Goal: Task Accomplishment & Management: Use online tool/utility

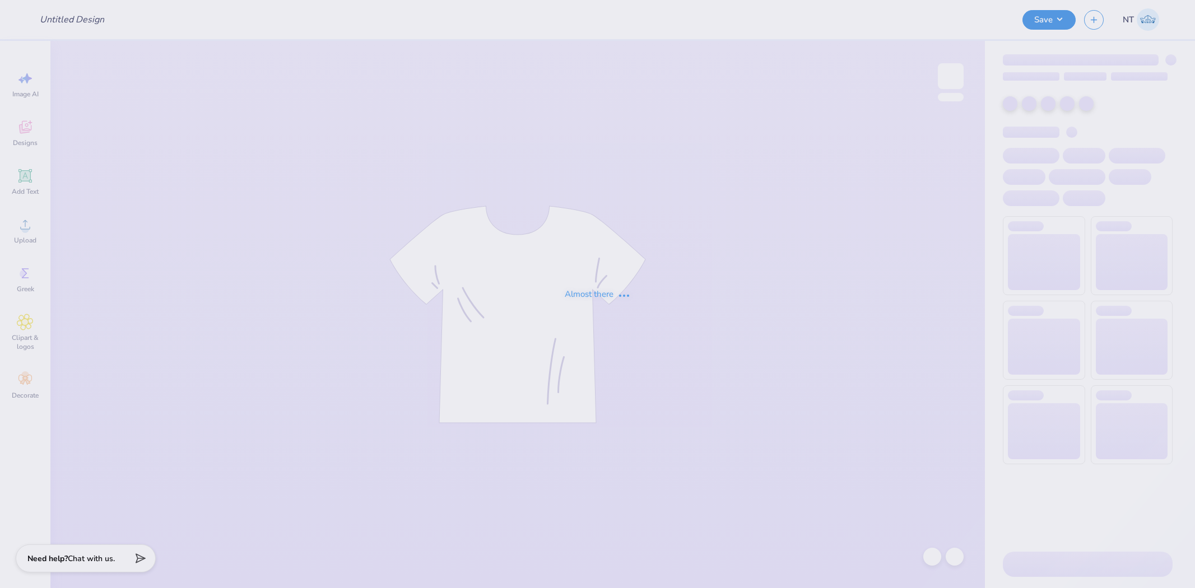
type input "UD [MEDICAL_DATA] Parents Weekend Merch 2025"
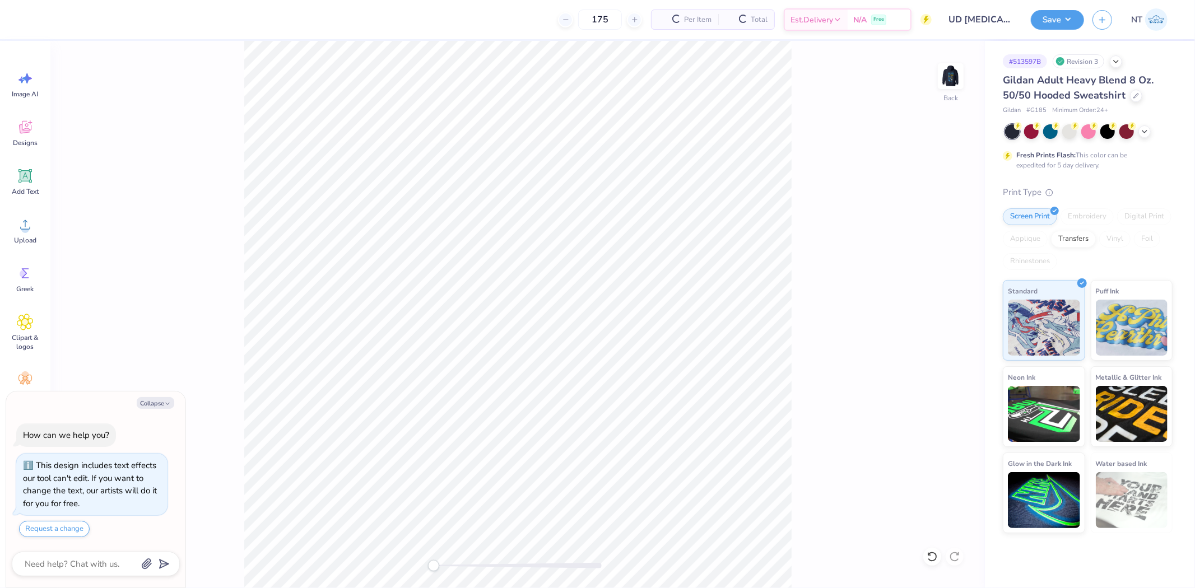
click at [967, 92] on div "Back" at bounding box center [517, 315] width 935 height 548
click at [951, 82] on img at bounding box center [951, 76] width 45 height 45
click at [154, 401] on button "Collapse" at bounding box center [156, 403] width 38 height 12
type textarea "x"
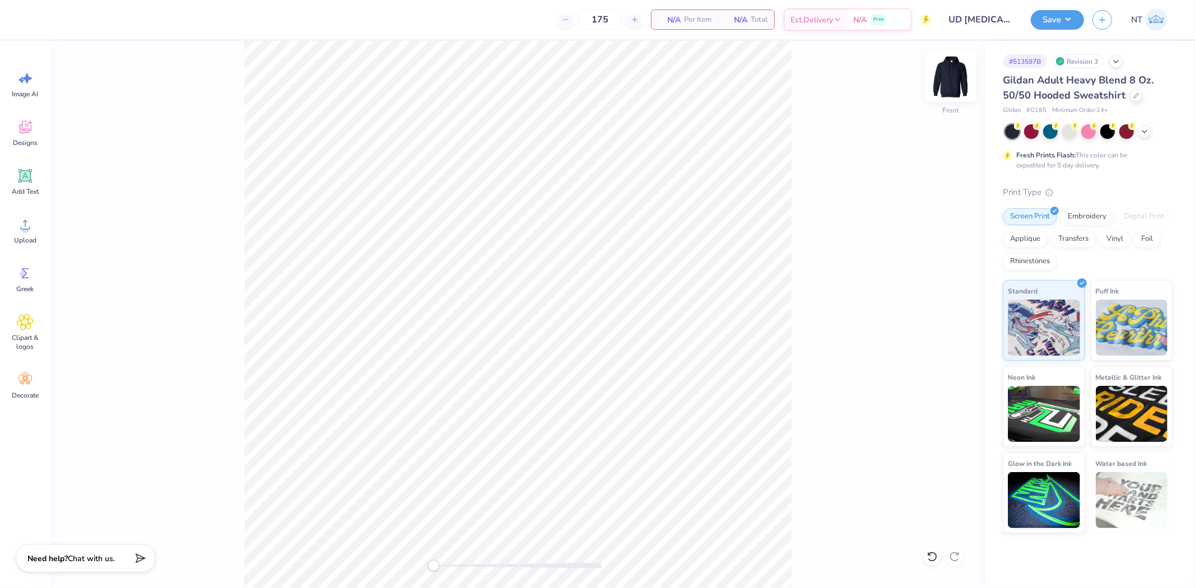
click at [953, 90] on img at bounding box center [951, 76] width 45 height 45
click at [36, 219] on div "Upload" at bounding box center [25, 231] width 40 height 42
type input "3.42"
type input "2.37"
type input "3.47"
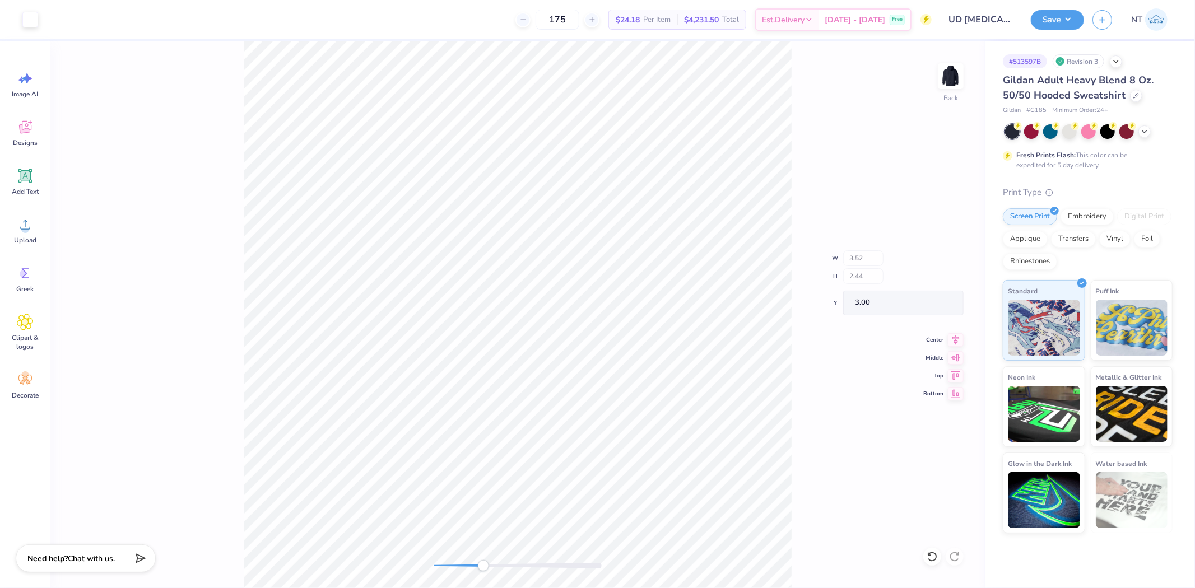
type input "2.41"
click at [796, 376] on div "Back W 3.50 3.50 " H 2.43 2.43 " Y 3.00 3.00 " Center Middle Top Bottom" at bounding box center [517, 315] width 935 height 548
click at [942, 76] on img at bounding box center [951, 76] width 45 height 45
type input "3.55"
type input "2.47"
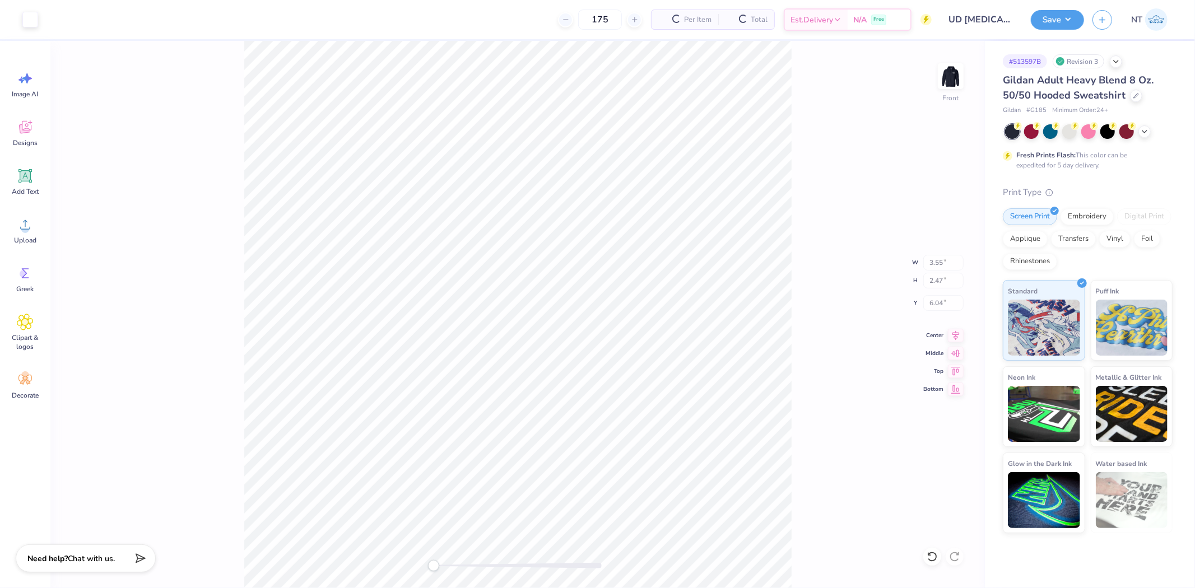
type input "6.04"
click at [35, 225] on div "Upload" at bounding box center [25, 231] width 40 height 42
click at [951, 331] on icon at bounding box center [956, 333] width 16 height 13
click at [956, 331] on icon at bounding box center [956, 335] width 7 height 10
click at [960, 87] on img at bounding box center [951, 76] width 45 height 45
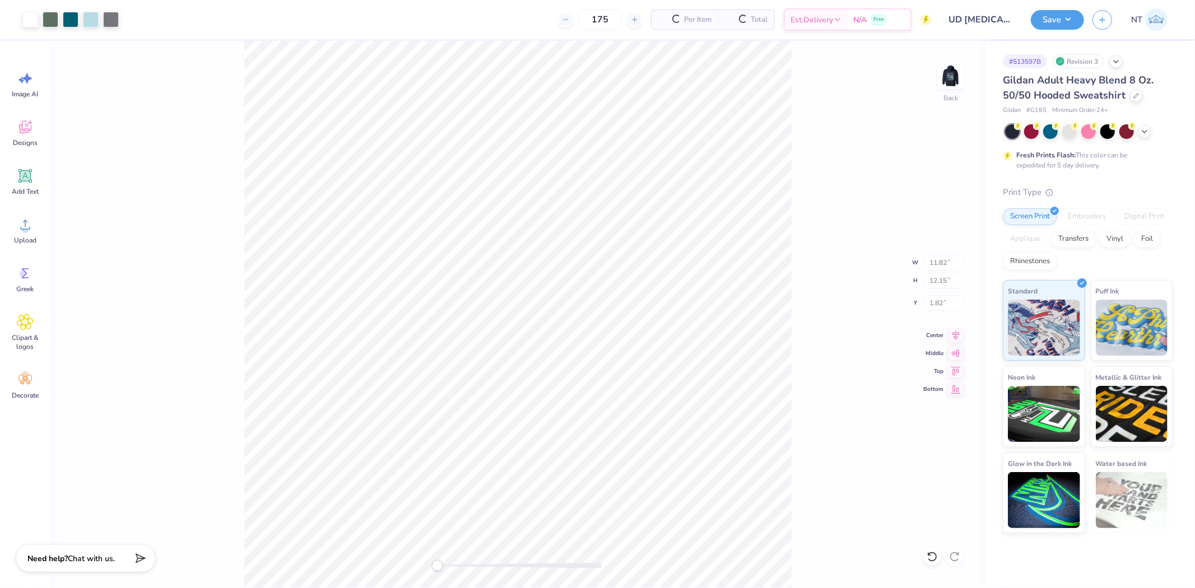
type input "11.82"
type input "12.15"
type input "1.82"
type input "3.50"
type input "2.43"
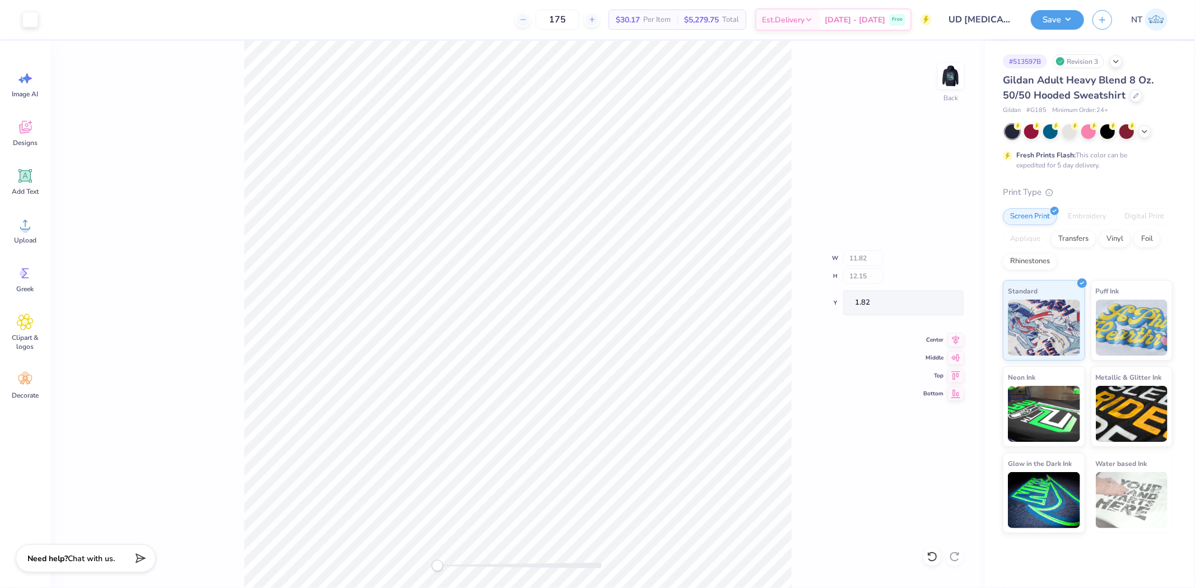
type input "3.00"
click at [954, 68] on img at bounding box center [951, 76] width 45 height 45
type input "3.55"
type input "2.47"
type input "6.04"
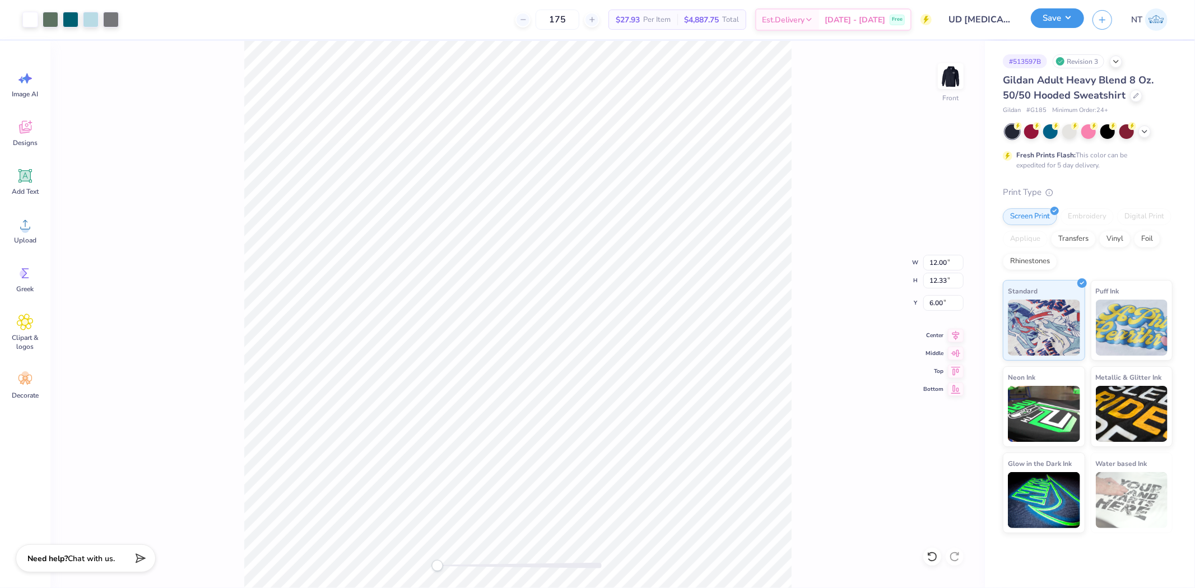
click at [1053, 18] on button "Save" at bounding box center [1057, 18] width 53 height 20
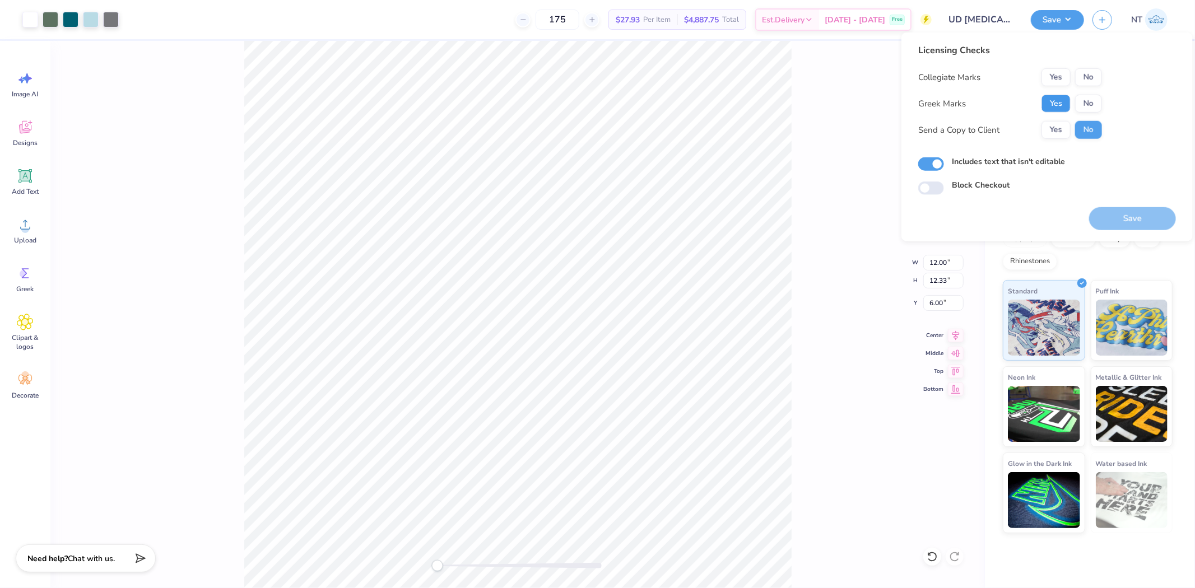
click at [1047, 102] on button "Yes" at bounding box center [1056, 104] width 29 height 18
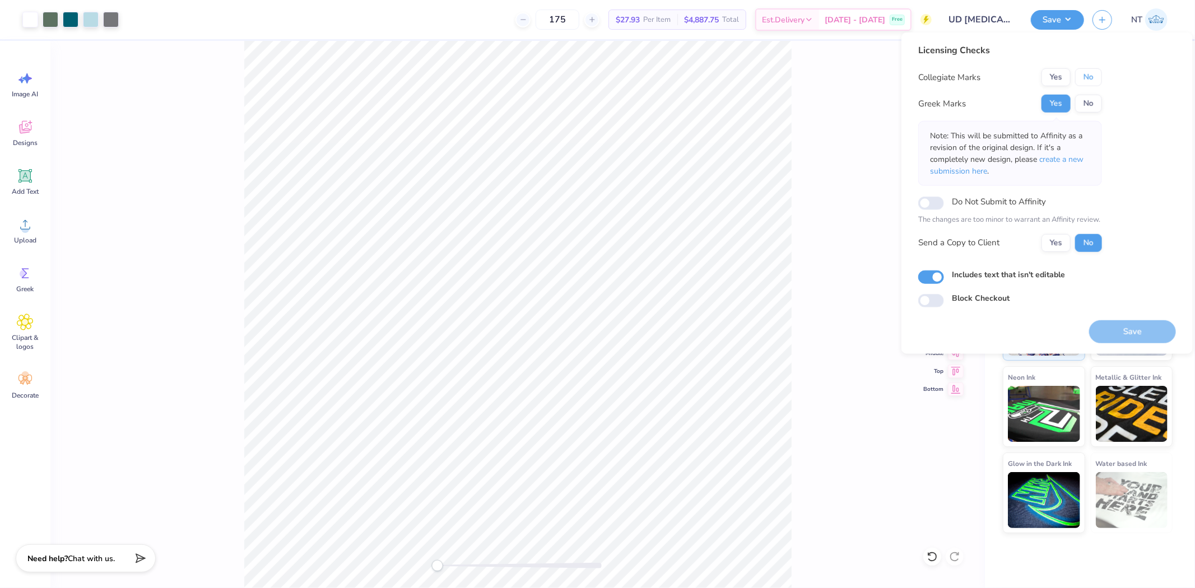
click at [1099, 75] on button "No" at bounding box center [1089, 77] width 27 height 18
click at [1120, 336] on button "Save" at bounding box center [1133, 331] width 87 height 23
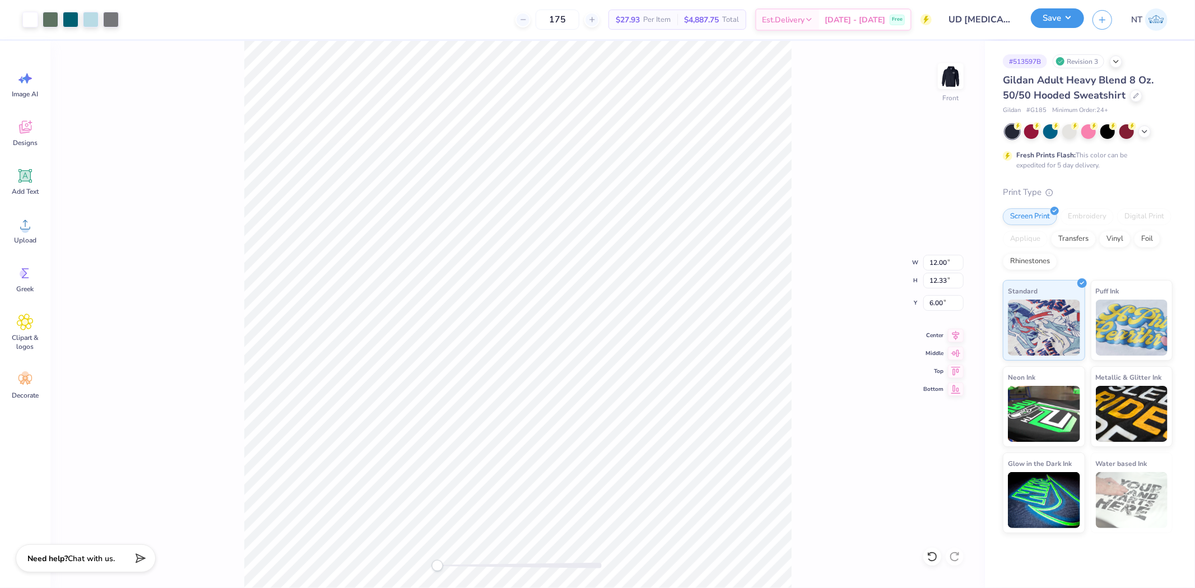
click at [1069, 26] on button "Save" at bounding box center [1057, 18] width 53 height 20
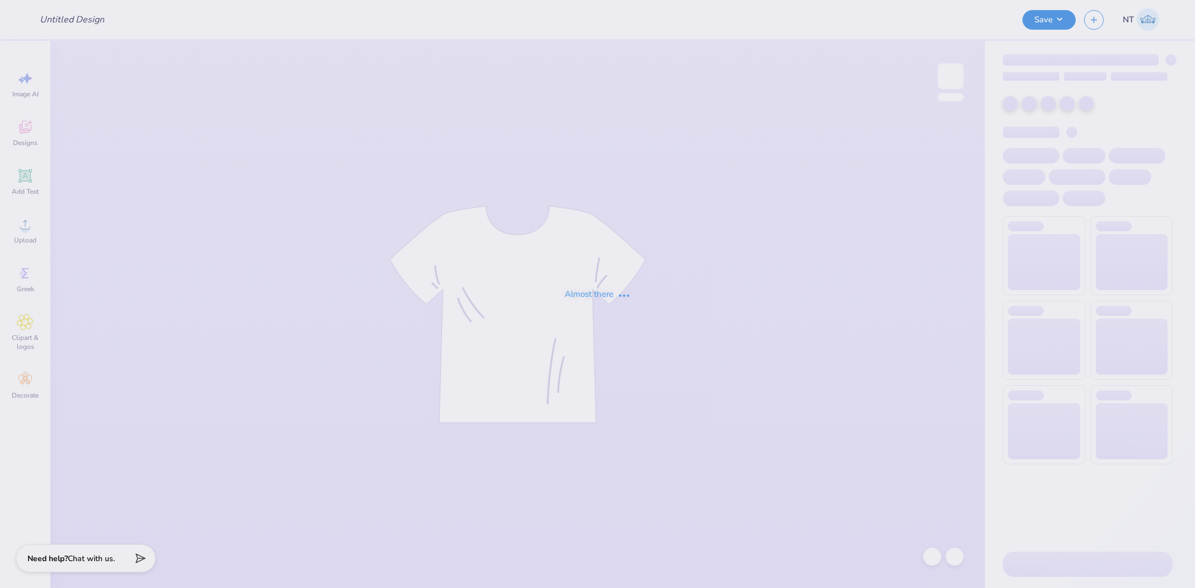
type input "Regis College PG #1"
type input "12"
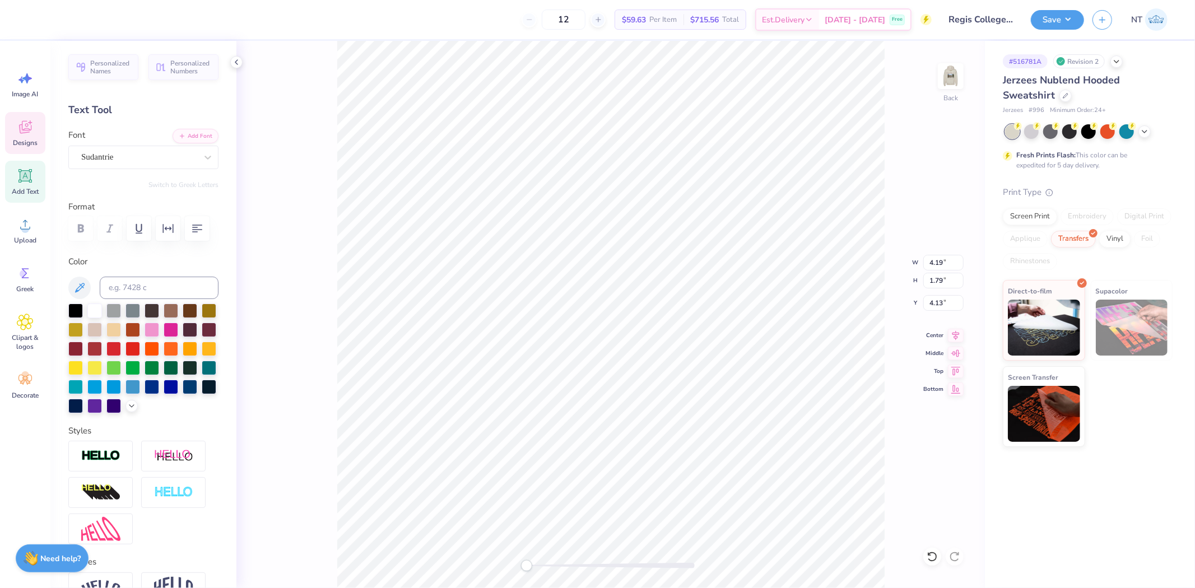
scroll to position [10, 1]
click at [935, 566] on div "Back" at bounding box center [611, 315] width 749 height 548
click at [934, 557] on icon at bounding box center [932, 557] width 11 height 11
type input "3.02"
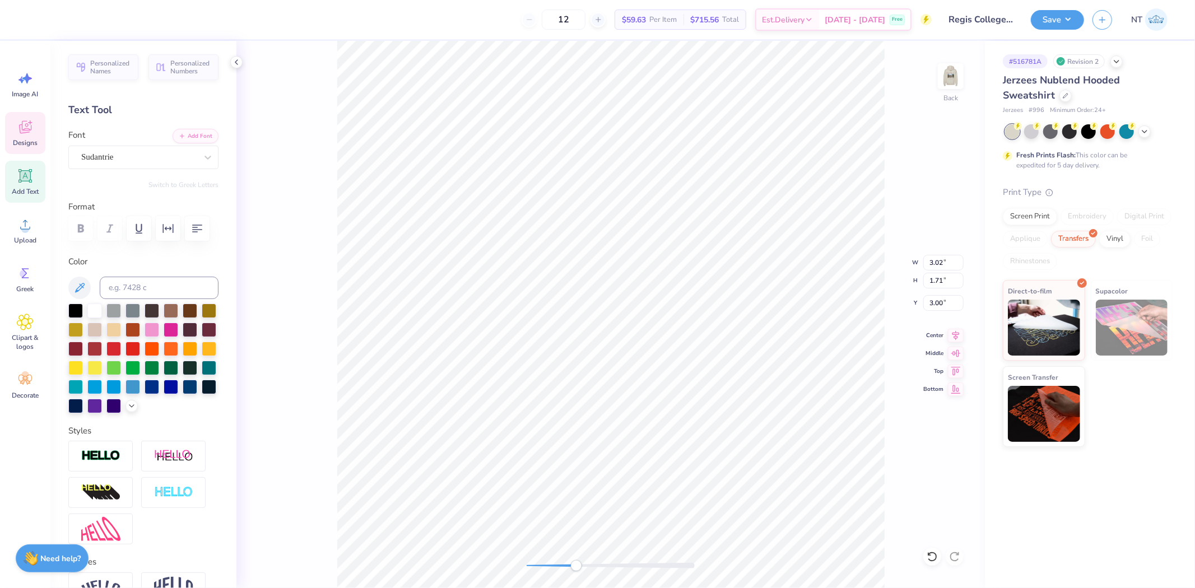
type input "1.71"
type input "3.00"
type input "3.01"
type input "2.51"
type input "4.27"
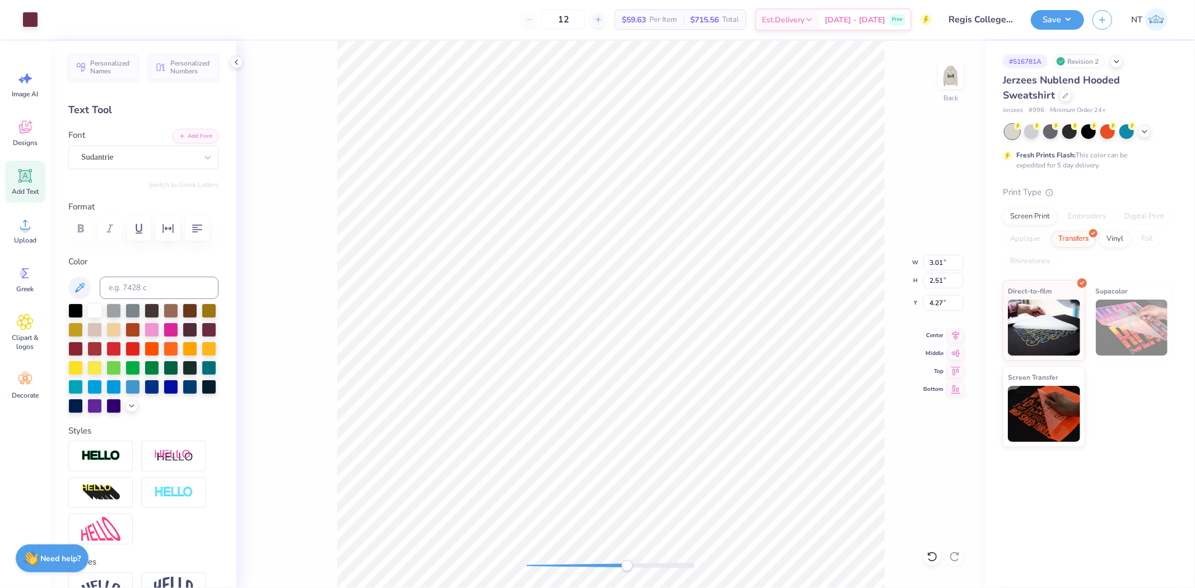
type input "3.97"
type input "3.14"
type input "4.16"
type input "3.73"
type input "2.99"
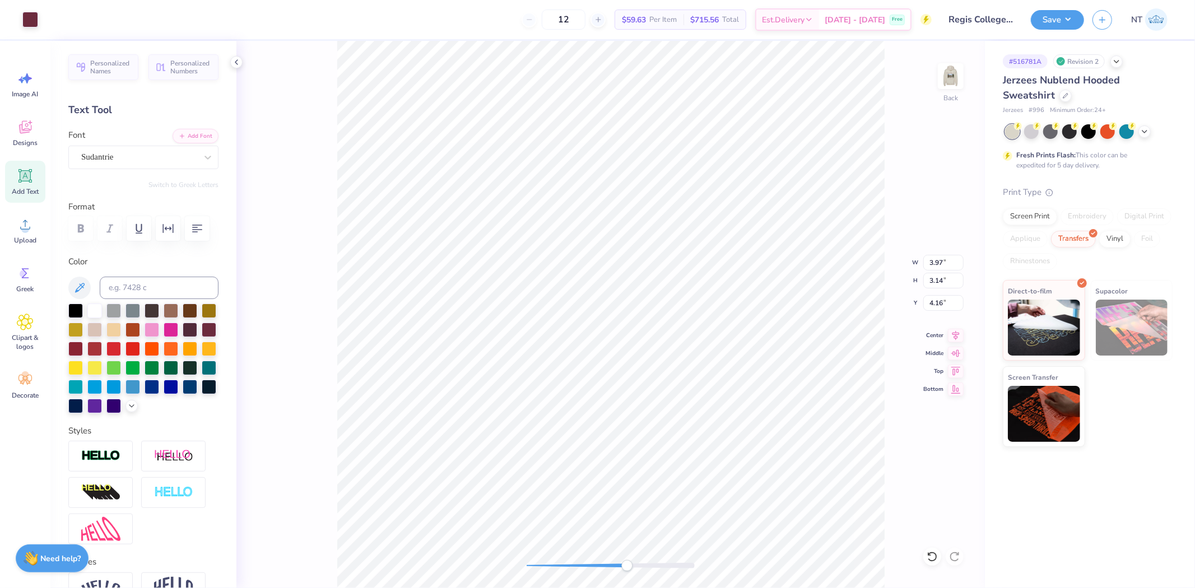
type input "4.18"
type input "3.49"
type input "2.83"
type input "4.21"
type input "3.50"
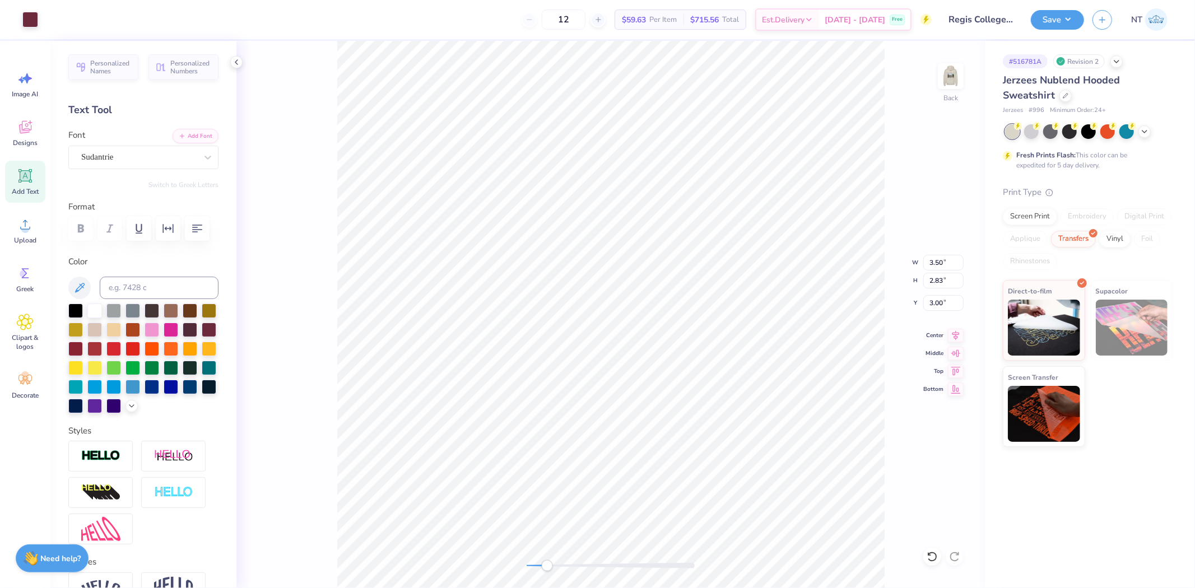
type input "3.00"
type input "3.56"
type input "2.91"
type input "2.99"
type input "3.47"
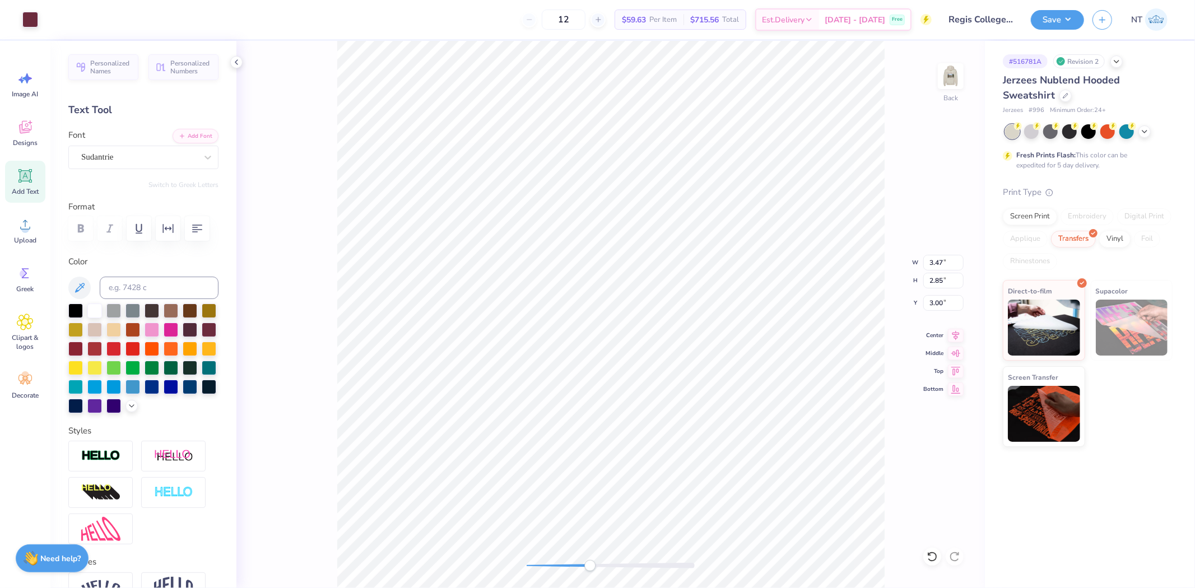
type input "2.85"
type input "3.00"
type input "3.50"
type input "2.87"
type input "2.99"
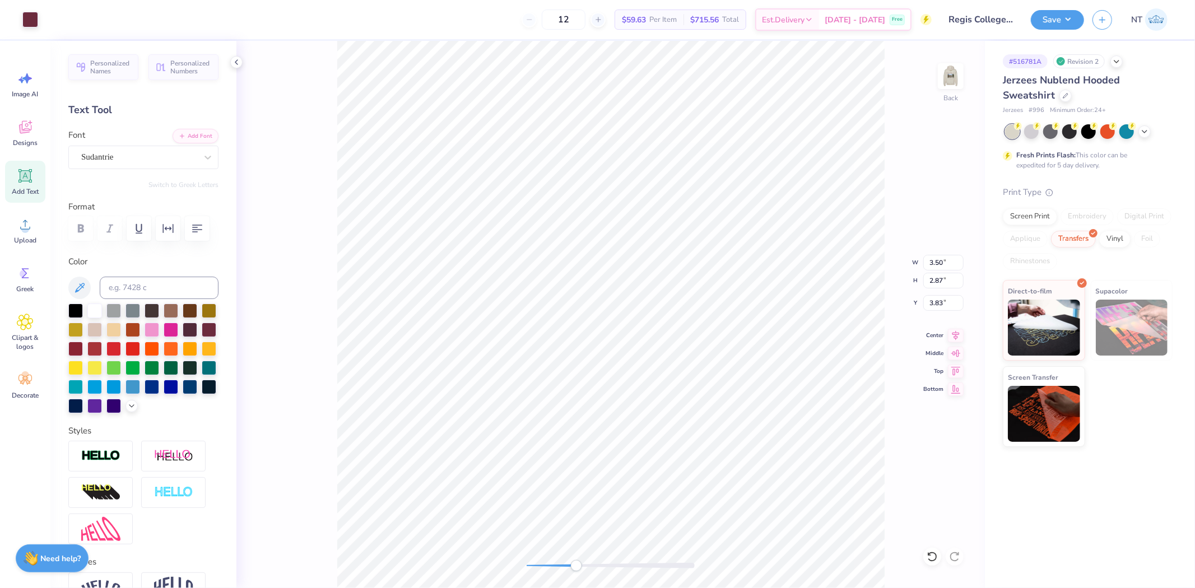
type input "3.00"
click at [944, 71] on img at bounding box center [951, 76] width 45 height 45
click at [721, 485] on li "Ungroup" at bounding box center [730, 487] width 88 height 22
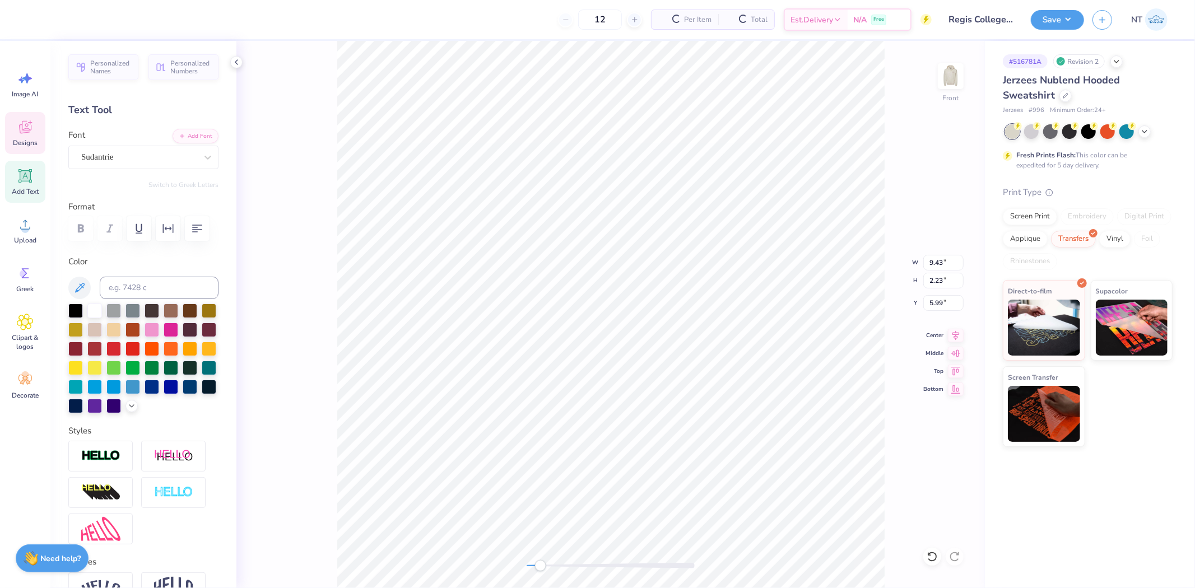
type input "9.43"
type input "2.23"
type input "5.99"
click at [953, 332] on icon at bounding box center [956, 333] width 16 height 13
click at [26, 241] on span "Upload" at bounding box center [25, 240] width 22 height 9
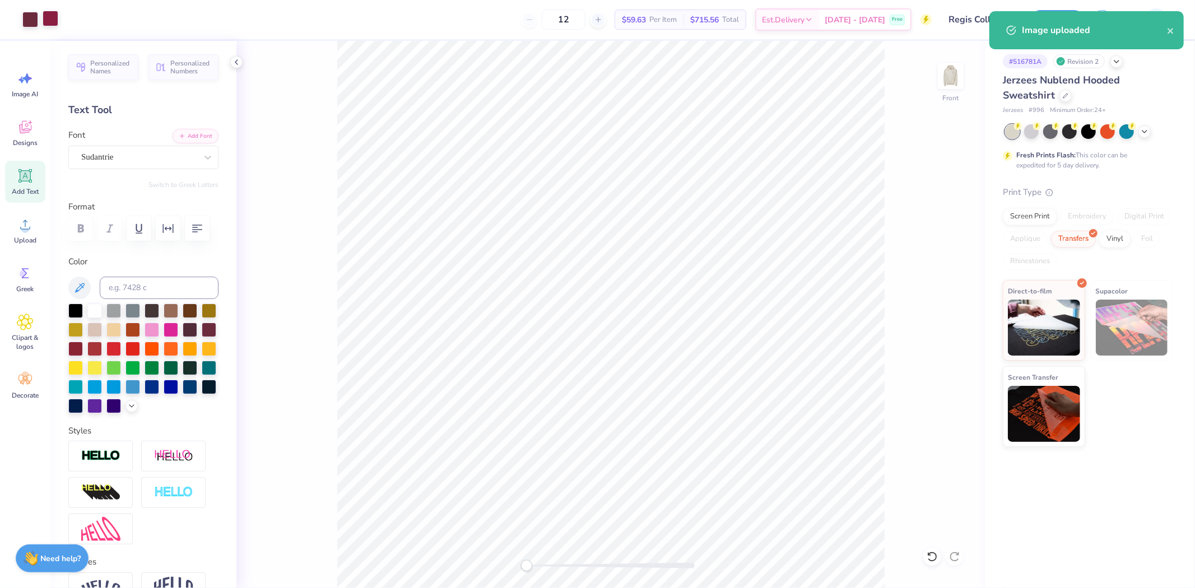
click at [48, 17] on div at bounding box center [51, 19] width 16 height 16
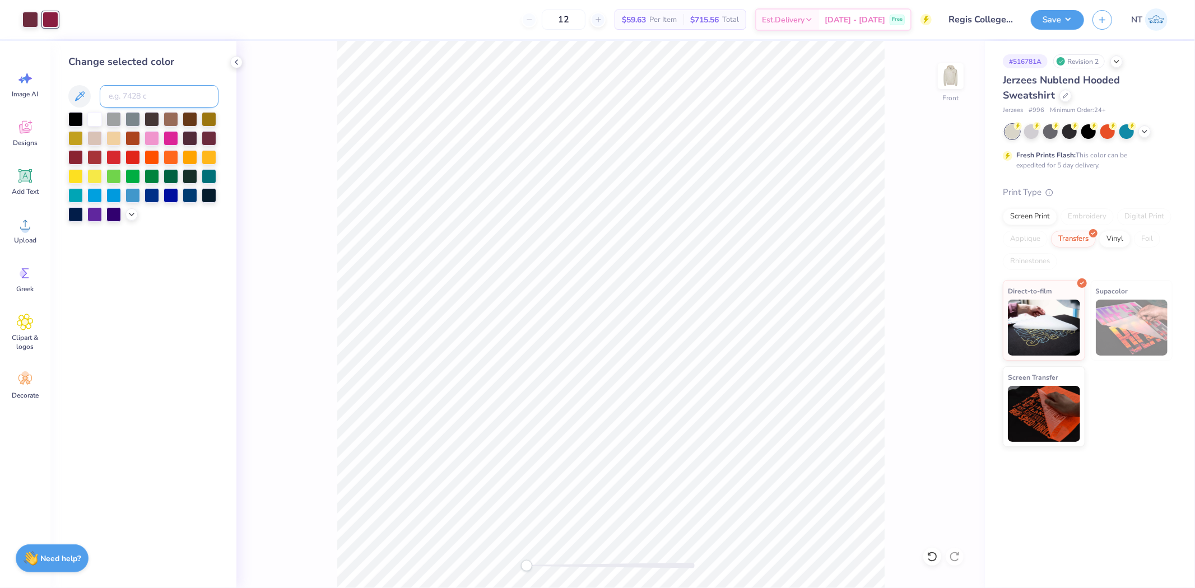
click at [149, 90] on input at bounding box center [159, 96] width 119 height 22
type input "7428"
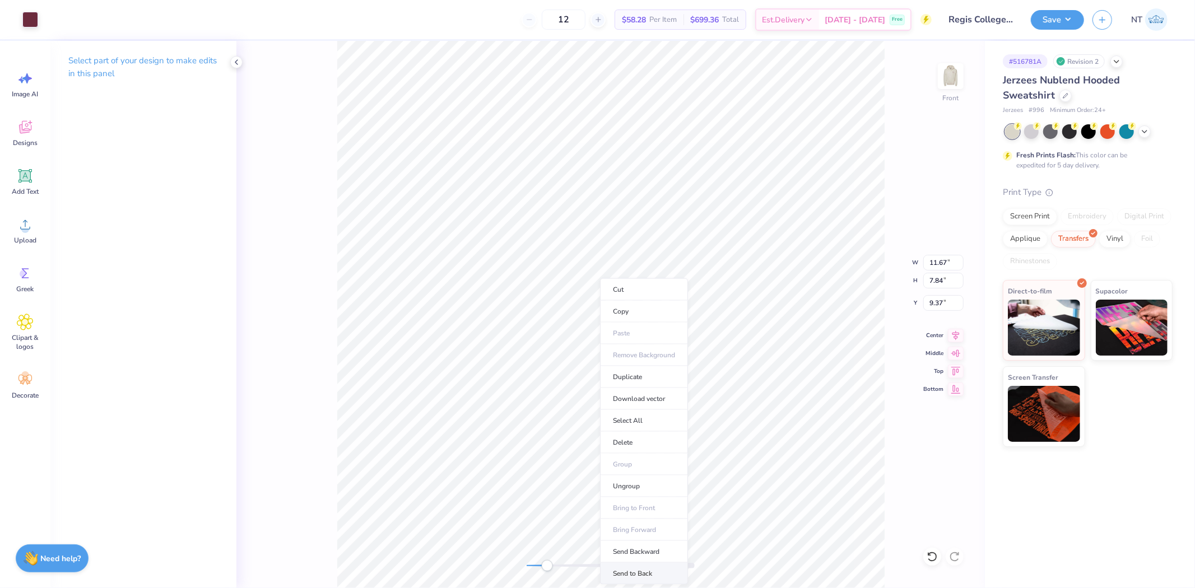
click at [648, 573] on li "Send to Back" at bounding box center [644, 574] width 88 height 22
type input "8.50"
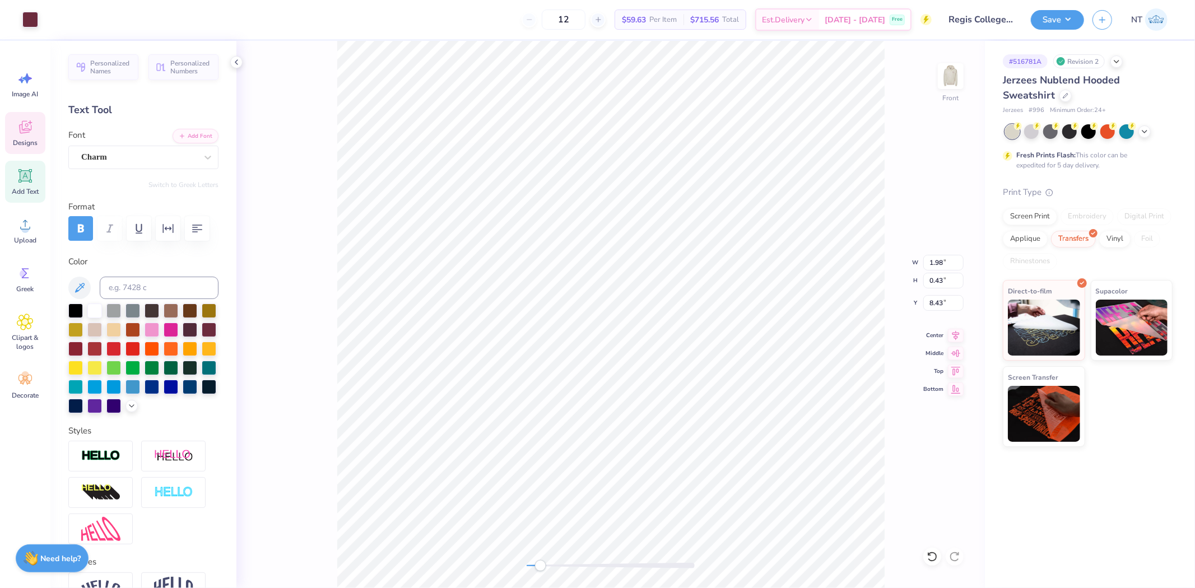
type input "1.98"
type input "0.43"
type input "8.43"
type textarea "Est. 1927"
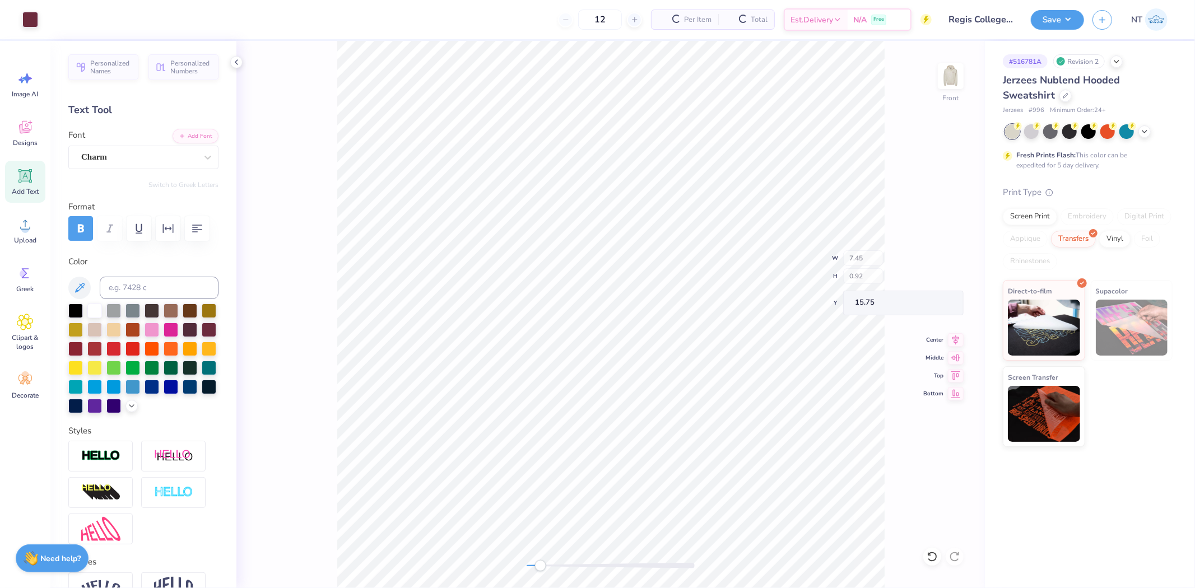
type input "15.75"
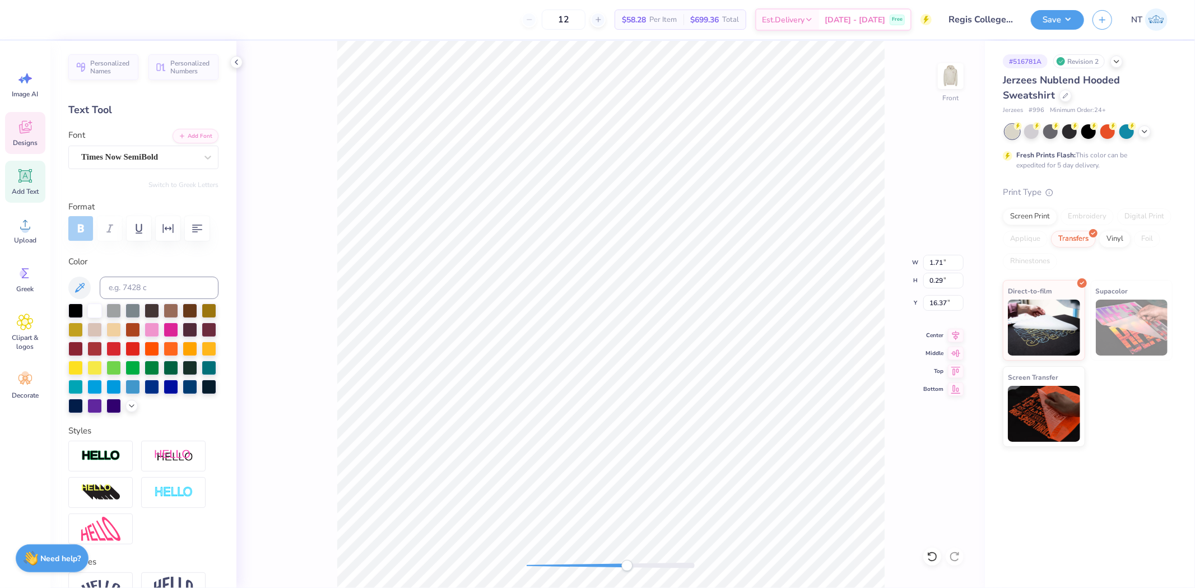
scroll to position [7, 3]
type textarea "Weston, MA"
type input "12.01"
type input "11.16"
type input "5.04"
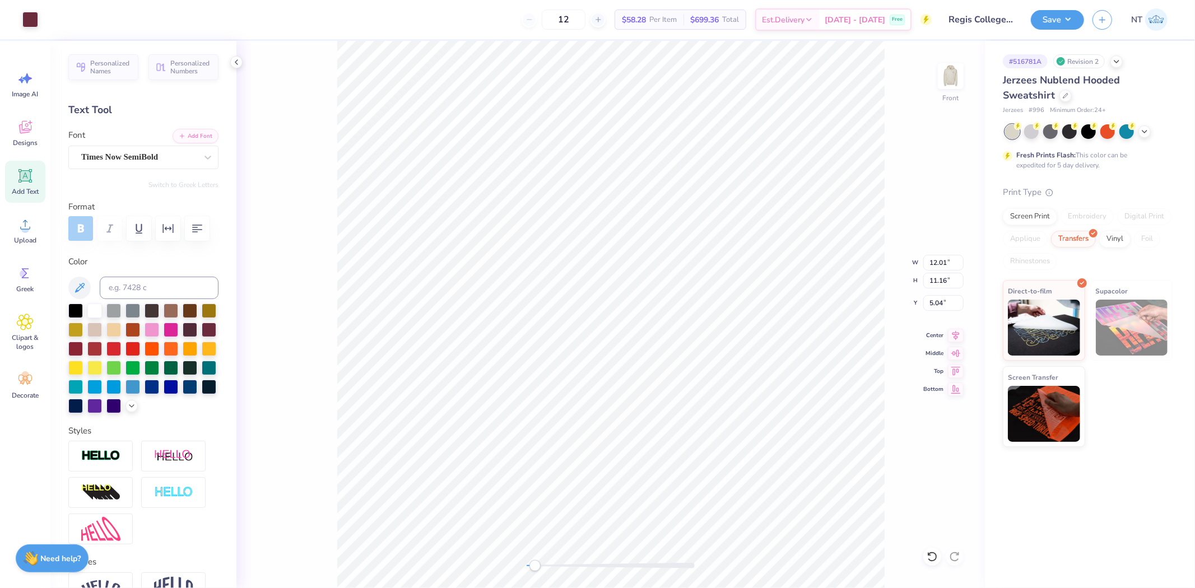
type input "12.12"
type input "11.22"
type input "12.18"
type input "11.25"
type input "12.73"
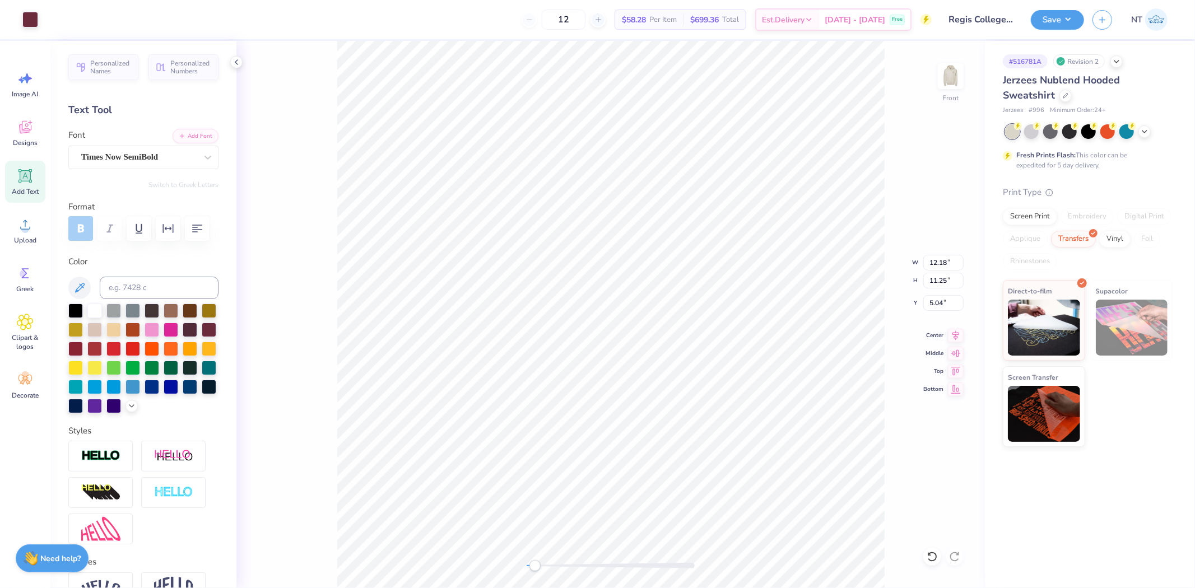
type input "11.53"
type input "5.01"
type input "12.27"
type input "11.30"
type input "5.03"
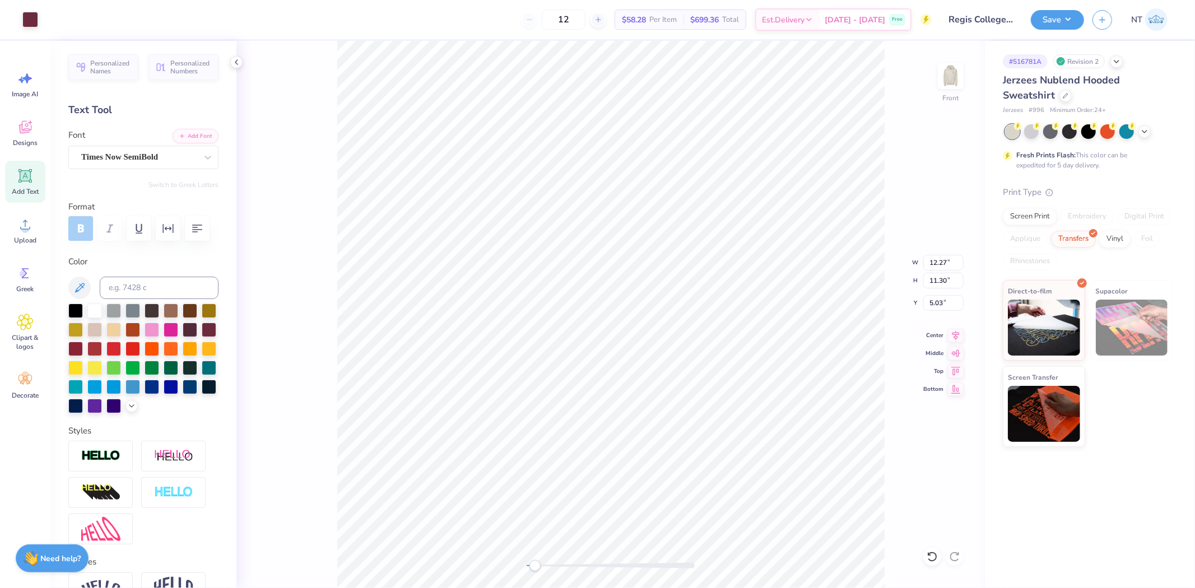
type input "12.42"
type input "11.37"
type input "5.02"
type input "12.57"
type input "11.45"
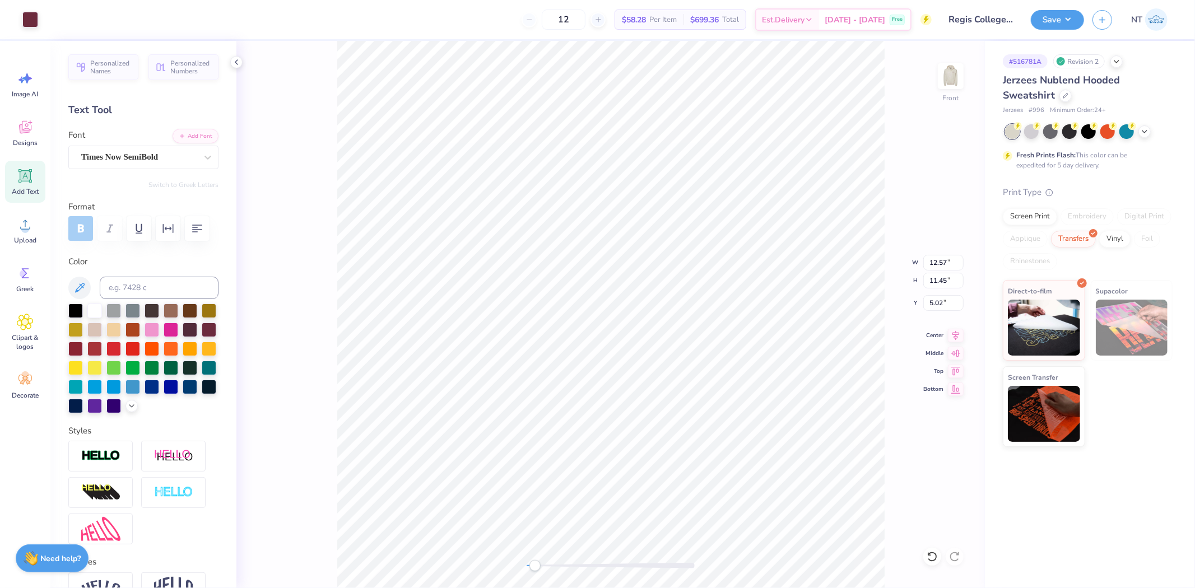
type input "12.34"
type input "11.33"
type input "5.03"
type input "12.43"
type input "11.38"
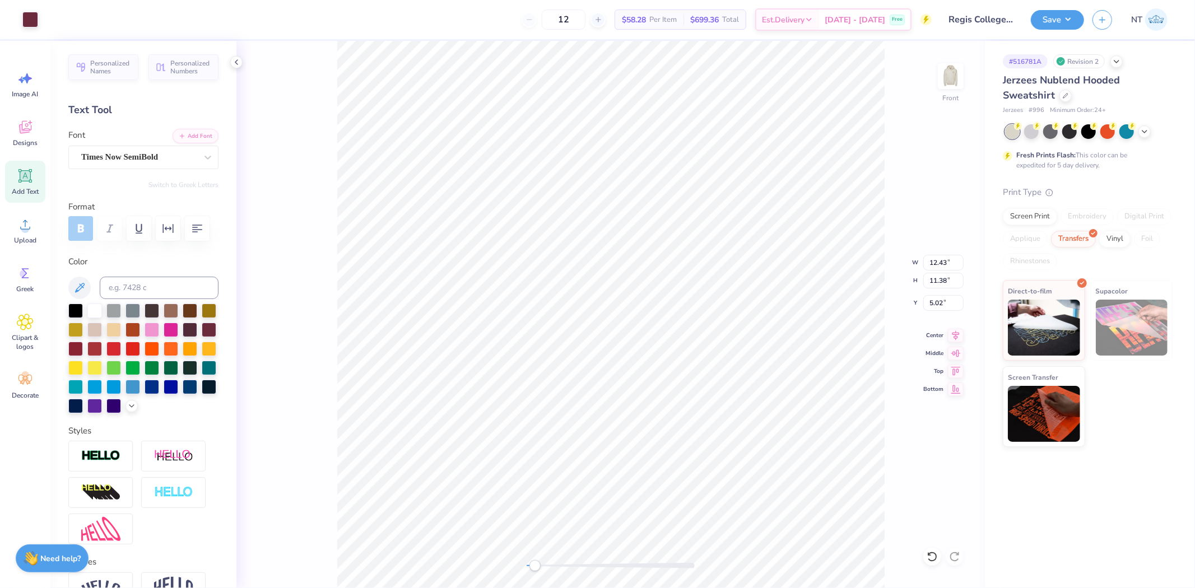
type input "5.02"
type input "12.47"
type input "11.40"
type input "12.52"
type input "11.43"
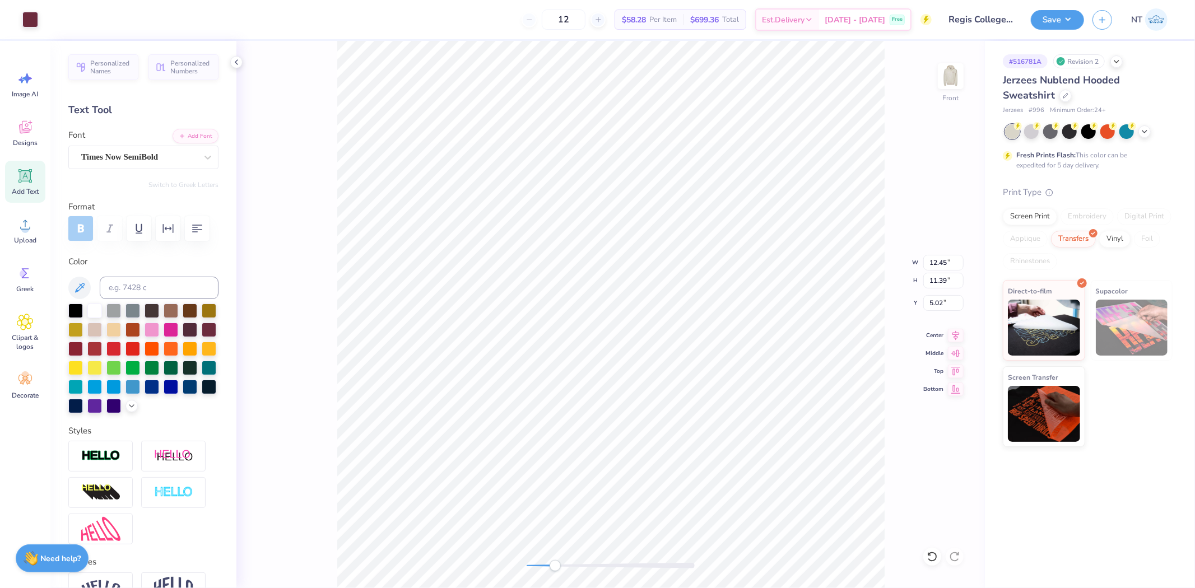
type input "12.45"
type input "11.39"
type input "12.54"
type input "11.44"
type input "12.37"
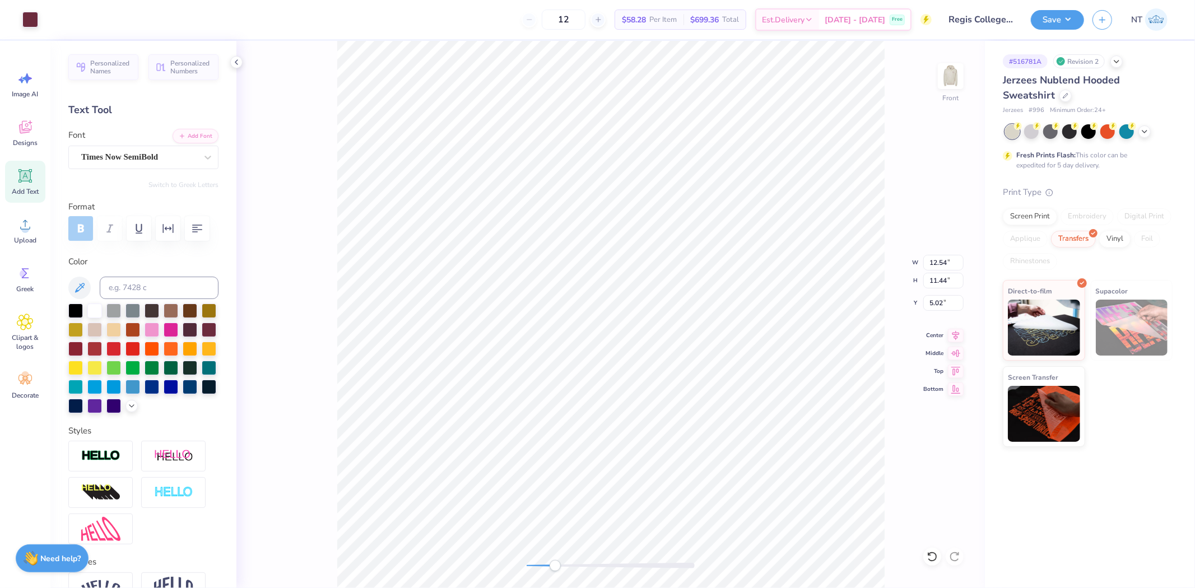
type input "11.35"
type input "5.03"
type input "12.58"
type input "11.46"
type input "5.02"
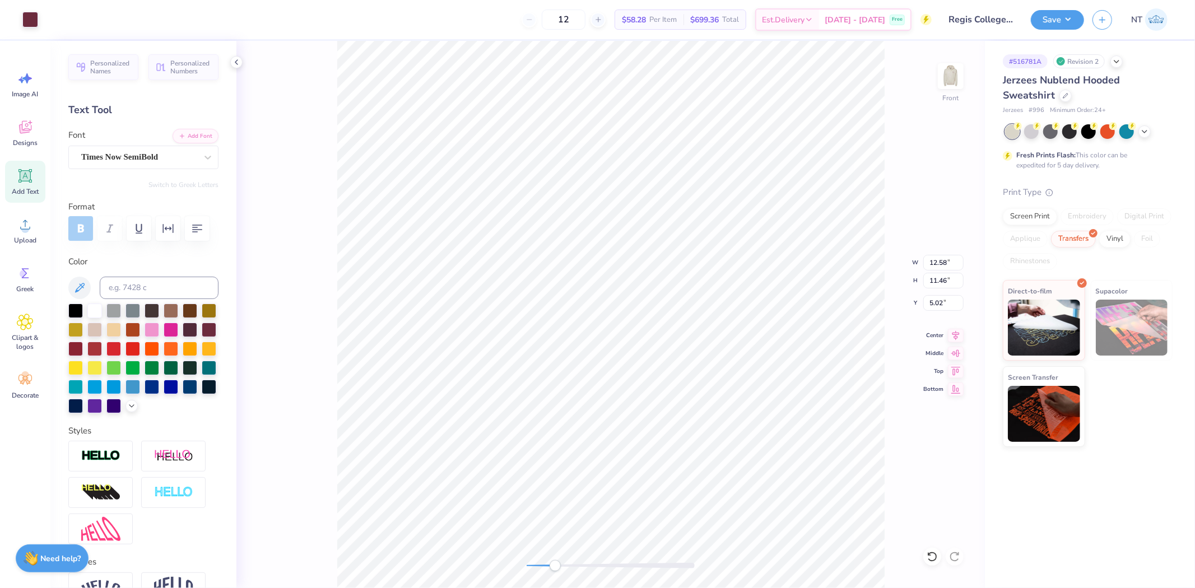
type input "12.43"
type input "11.39"
type input "12.51"
type input "11.42"
type input "12.47"
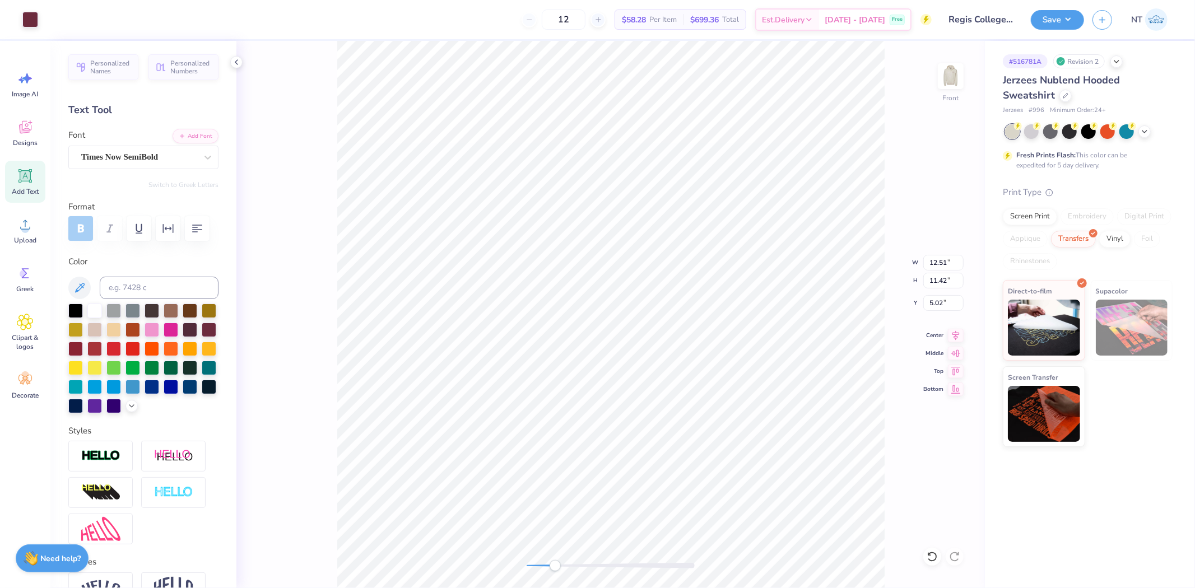
type input "11.40"
type input "12.49"
type input "11.42"
type input "5.00"
type input "5.99"
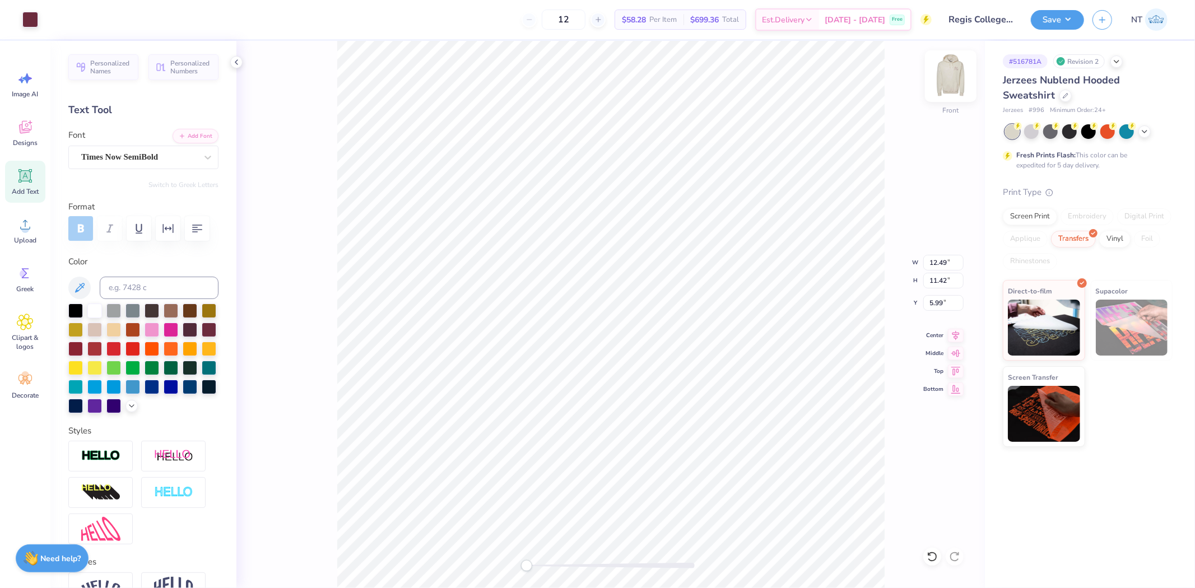
click at [949, 73] on img at bounding box center [951, 76] width 45 height 45
type input "3.49"
type input "2.86"
type input "3.00"
click at [1034, 217] on div "Screen Print" at bounding box center [1030, 215] width 54 height 17
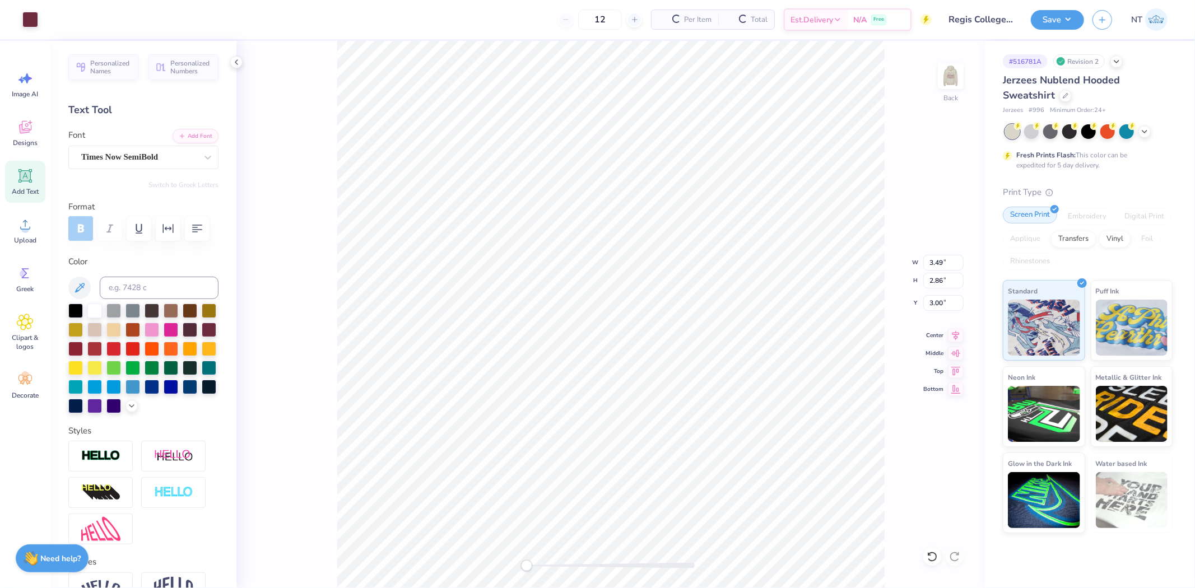
click at [1042, 316] on img at bounding box center [1044, 328] width 72 height 56
click at [942, 76] on img at bounding box center [951, 76] width 45 height 45
type input "3.54"
type input "1.51"
type input "6.05"
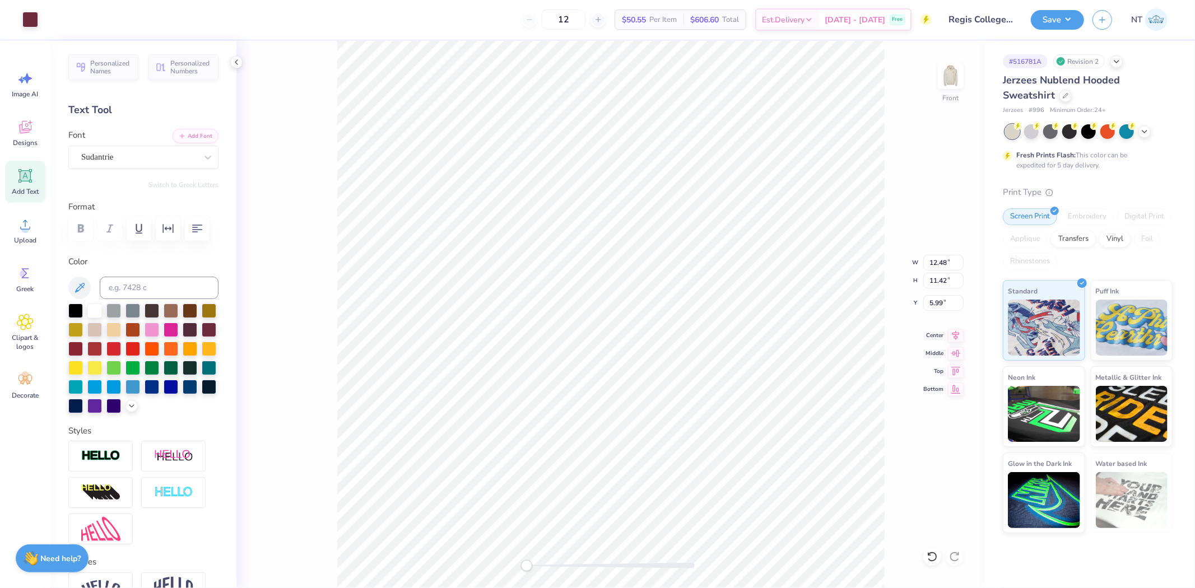
type input "12.56"
type input "11.46"
type input "12.31"
type input "11.33"
type input "6.00"
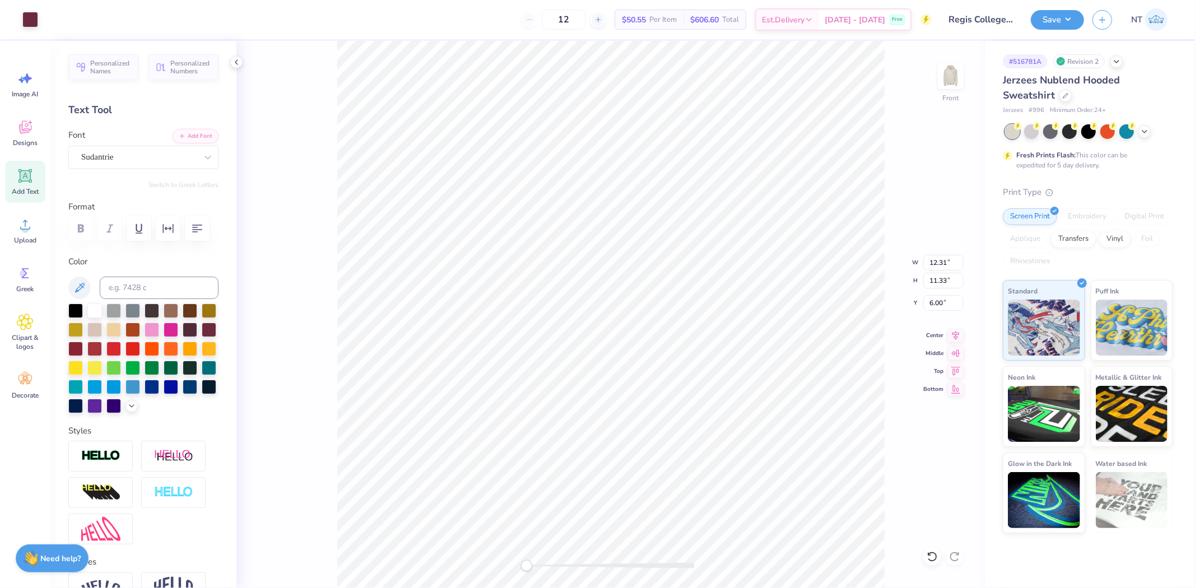
type input "12.88"
type input "11.62"
type input "5.98"
type input "12.32"
type input "11.34"
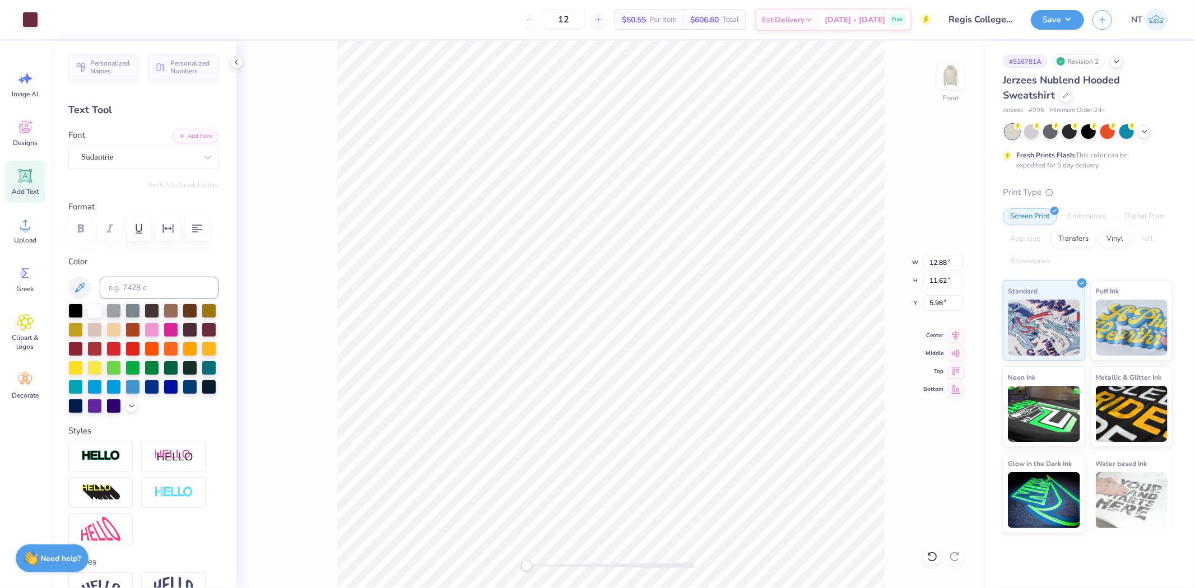
type input "6.00"
type input "12.74"
type input "11.55"
type input "5.79"
type input "12.40"
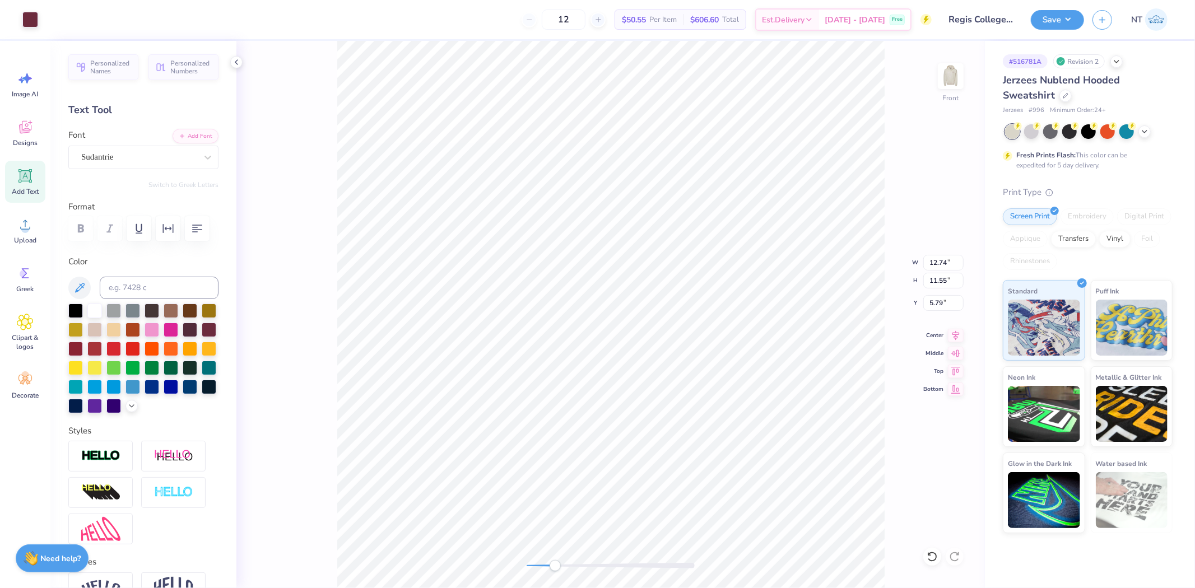
type input "11.38"
click at [932, 302] on input "5.81" at bounding box center [944, 303] width 40 height 16
type input "6.00"
click at [934, 267] on input "12.40" at bounding box center [944, 263] width 40 height 16
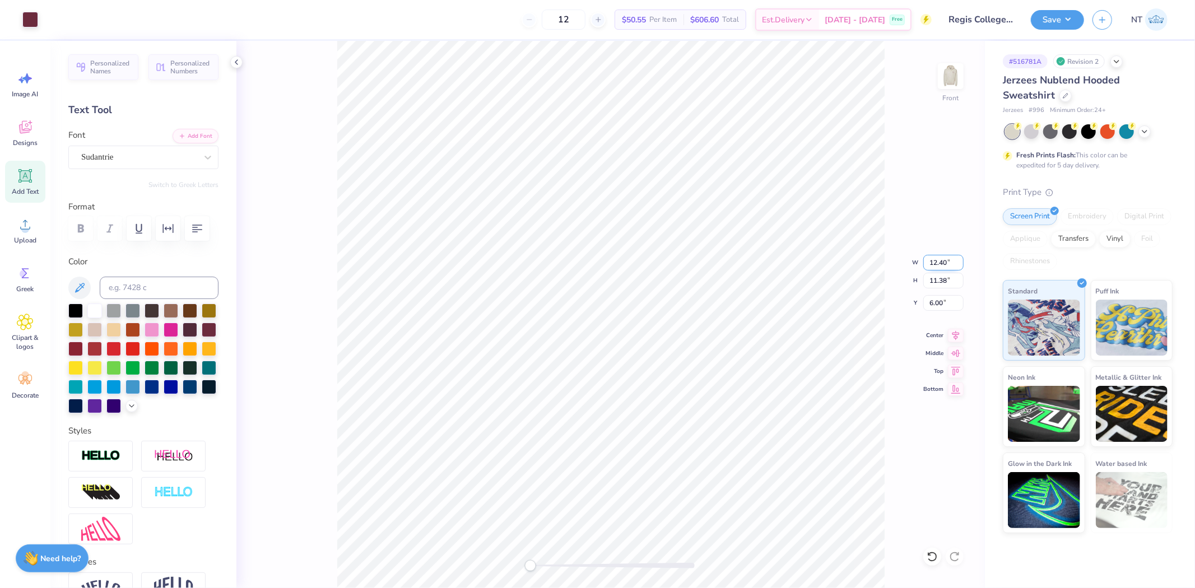
click at [934, 267] on input "12.40" at bounding box center [944, 263] width 40 height 16
type input "12.60"
type input "11.48"
type input "5.94"
click at [937, 267] on input "12.60" at bounding box center [944, 263] width 40 height 16
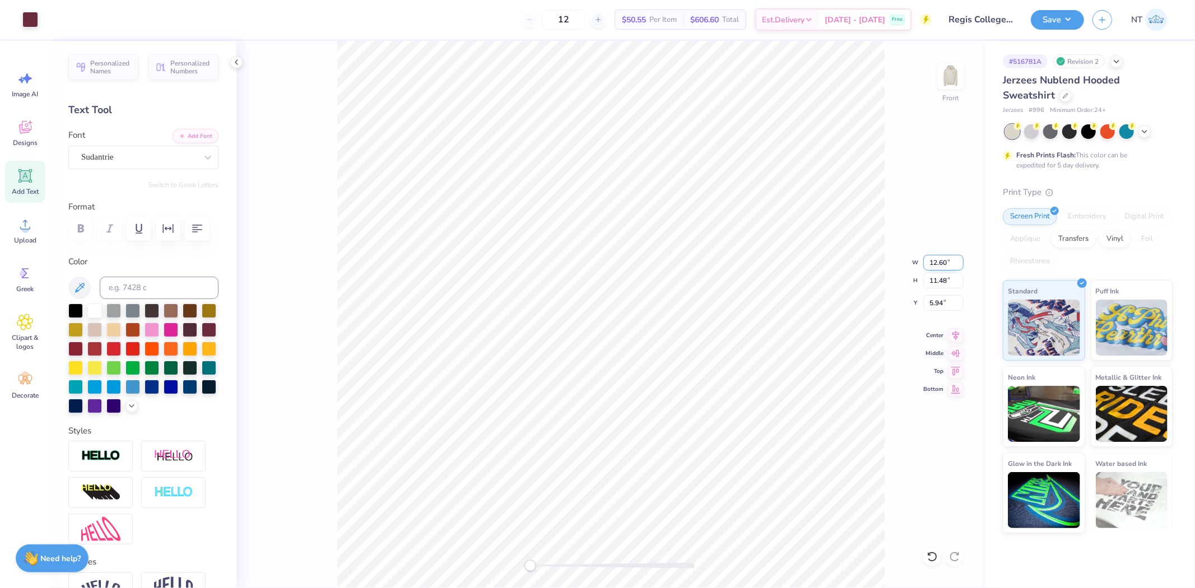
click at [940, 262] on input "12.60" at bounding box center [944, 263] width 40 height 16
type input "12.20"
type input "11.28"
type input "6.05"
click at [944, 262] on input "12.20" at bounding box center [944, 263] width 40 height 16
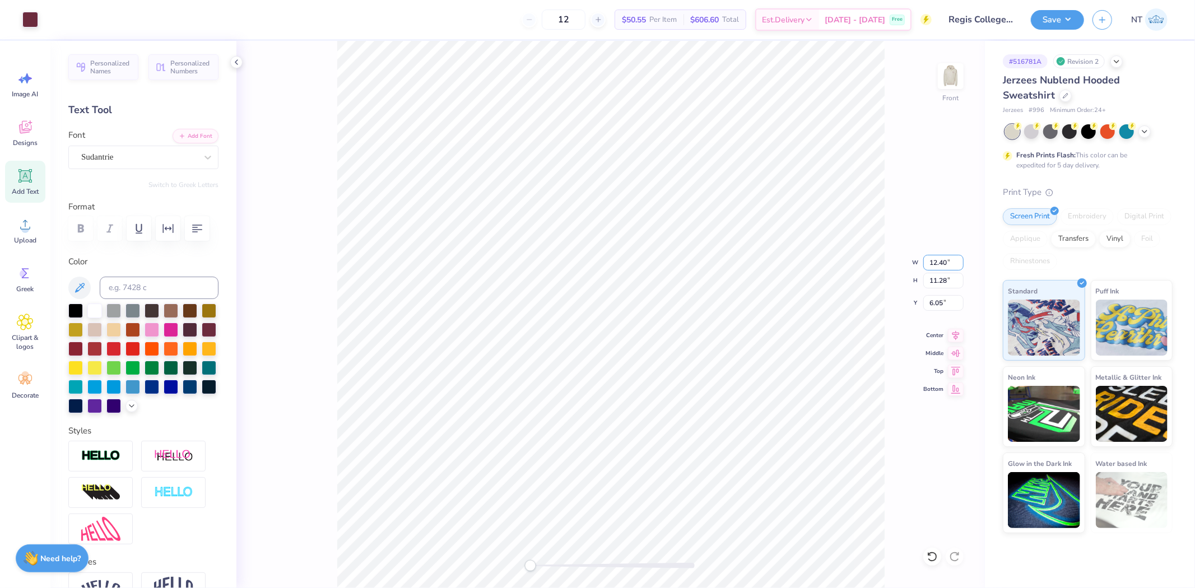
type input "12.60"
type input "11.49"
type input "5.94"
click at [942, 260] on input "12.60" at bounding box center [944, 263] width 40 height 16
type input "11.81"
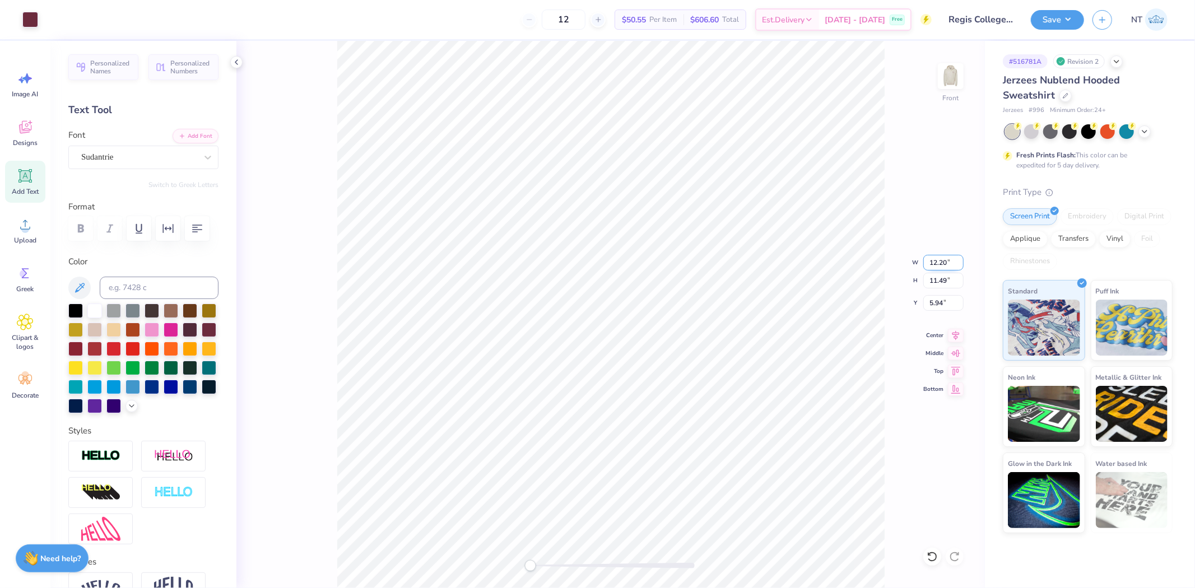
type input "11.08"
type input "6.16"
click at [939, 262] on input "11.81" at bounding box center [944, 263] width 40 height 16
type input "12.81"
type input "11.59"
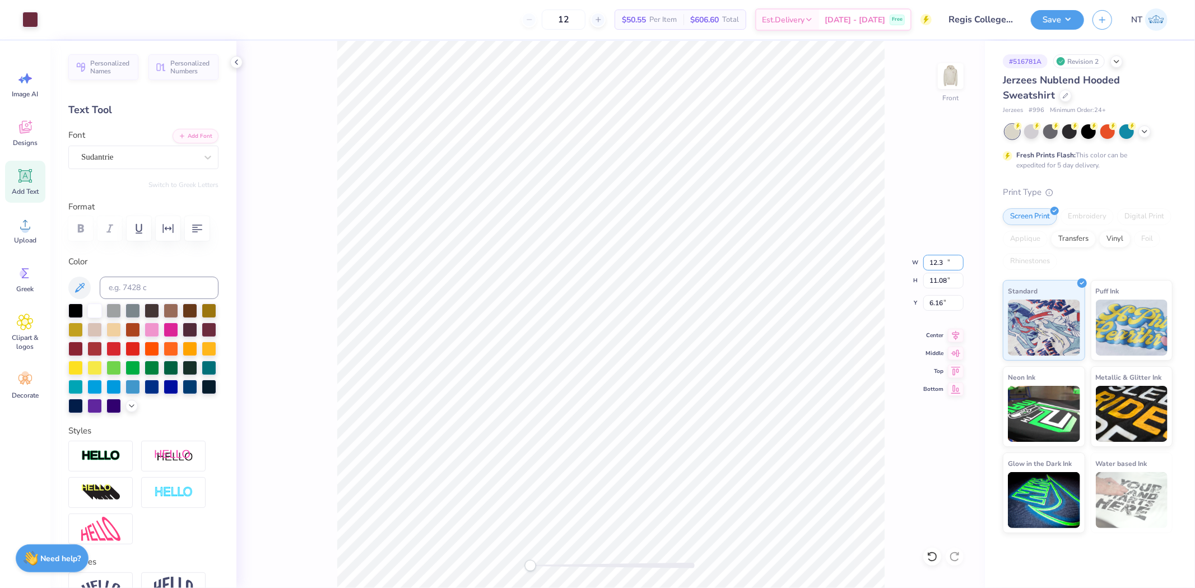
type input "5.89"
click at [943, 260] on input "12.81" at bounding box center [944, 263] width 40 height 16
type input "12.02"
type input "11.19"
type input "6.10"
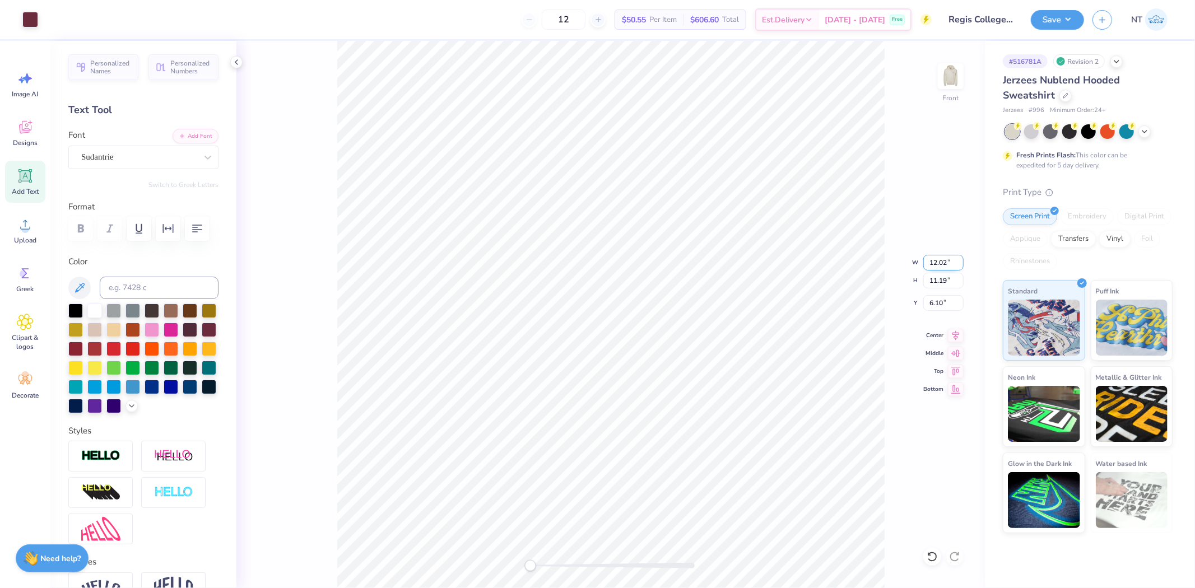
click at [940, 261] on input "12.02" at bounding box center [944, 263] width 40 height 16
type input "12.63"
type input "11.50"
type input "5.94"
click at [943, 262] on input "12.63" at bounding box center [944, 263] width 40 height 16
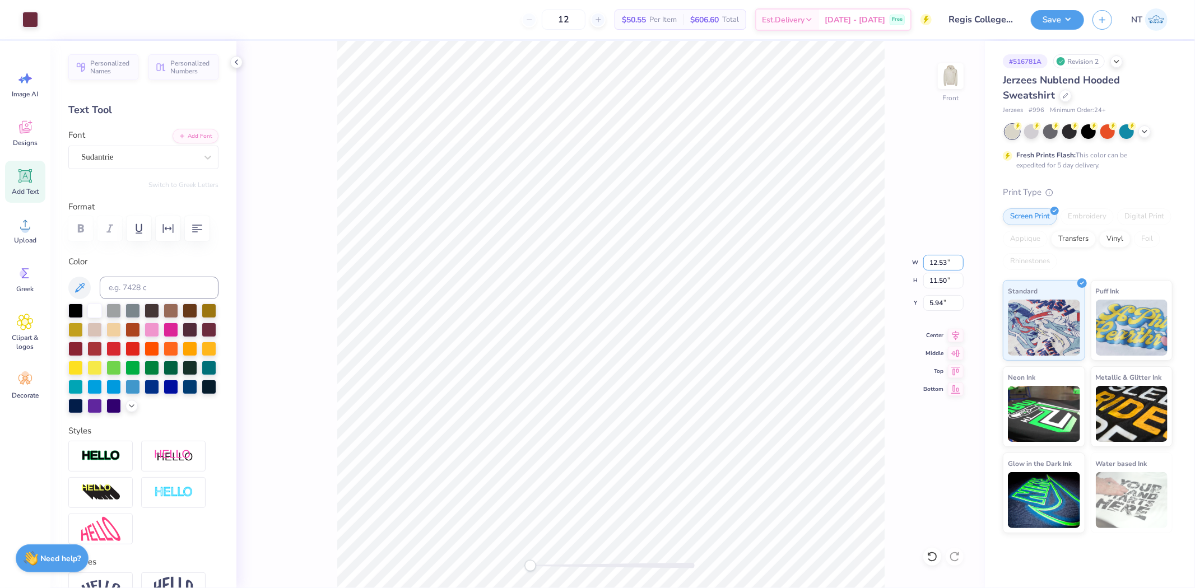
type input "12.43"
type input "11.40"
type input "5.99"
click at [944, 260] on input "12.43" at bounding box center [944, 263] width 40 height 16
click at [961, 256] on input "12.43" at bounding box center [944, 263] width 40 height 16
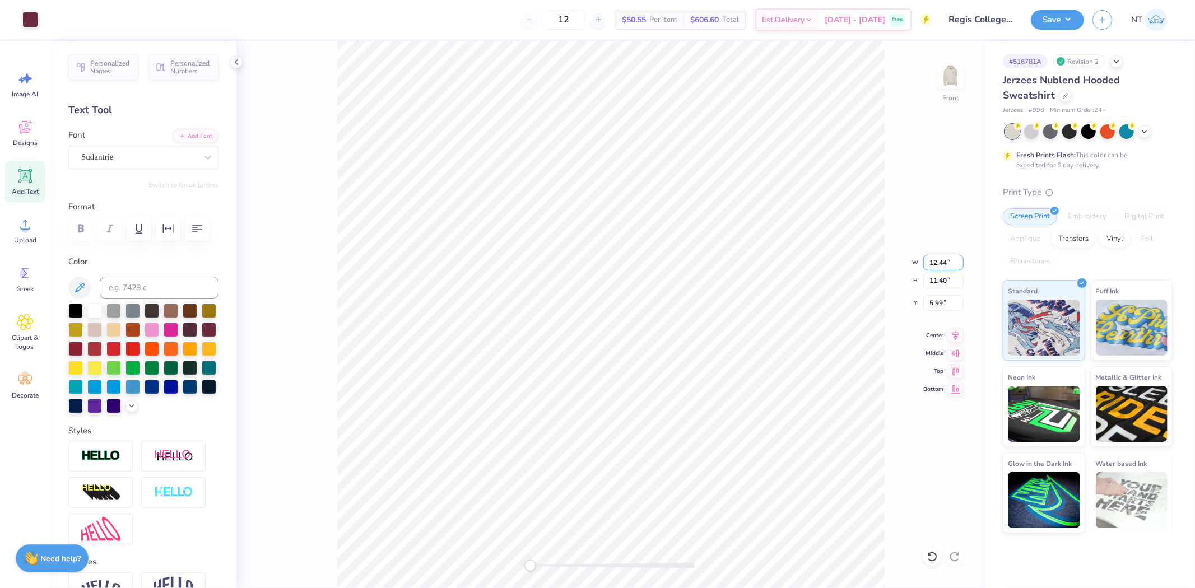
click at [959, 261] on input "12.44" at bounding box center [944, 263] width 40 height 16
click at [959, 261] on input "12.45" at bounding box center [944, 263] width 40 height 16
click at [959, 261] on input "12.46" at bounding box center [944, 263] width 40 height 16
click at [959, 261] on input "12.47" at bounding box center [944, 263] width 40 height 16
click at [959, 261] on input "12.48" at bounding box center [944, 263] width 40 height 16
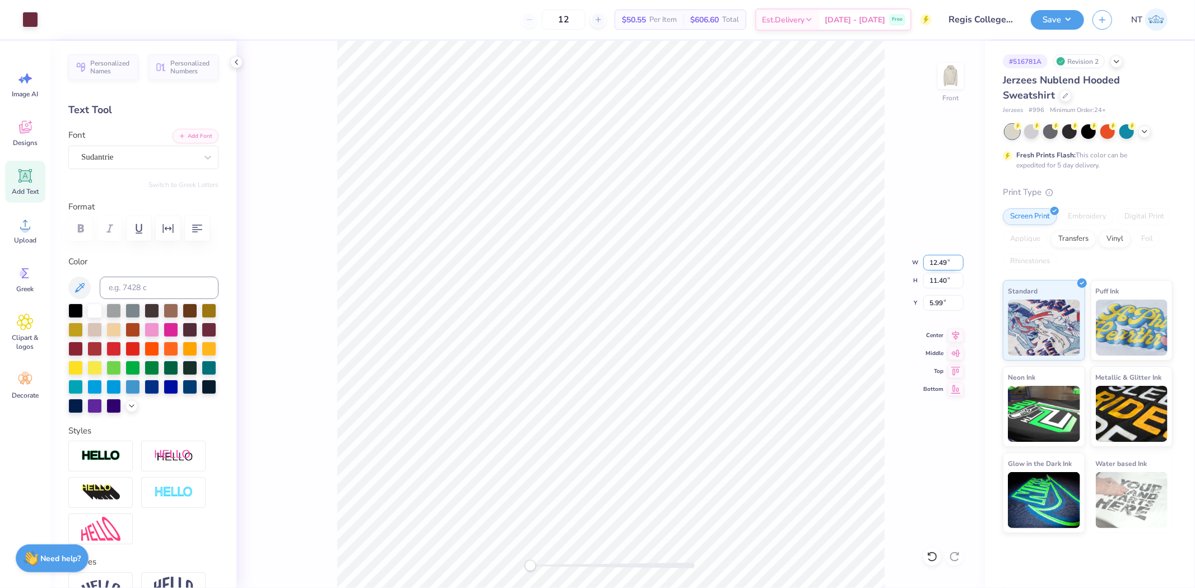
click at [959, 261] on input "12.49" at bounding box center [944, 263] width 40 height 16
click at [959, 261] on input "12.5" at bounding box center [944, 263] width 40 height 16
click at [949, 277] on input "11.40" at bounding box center [944, 281] width 40 height 16
type input "12.57"
type input "11.47"
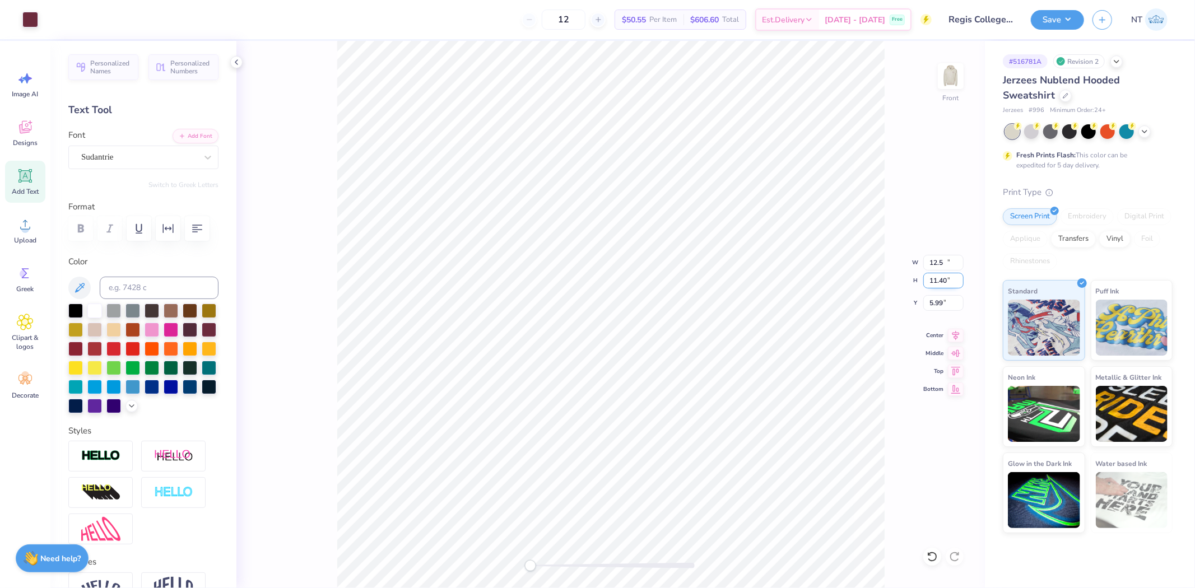
type input "5.95"
click at [953, 262] on input "12.57" at bounding box center [944, 263] width 40 height 16
click at [960, 266] on input "12.56" at bounding box center [944, 263] width 40 height 16
click at [952, 277] on input "11.47" at bounding box center [944, 281] width 40 height 16
type input "12.55"
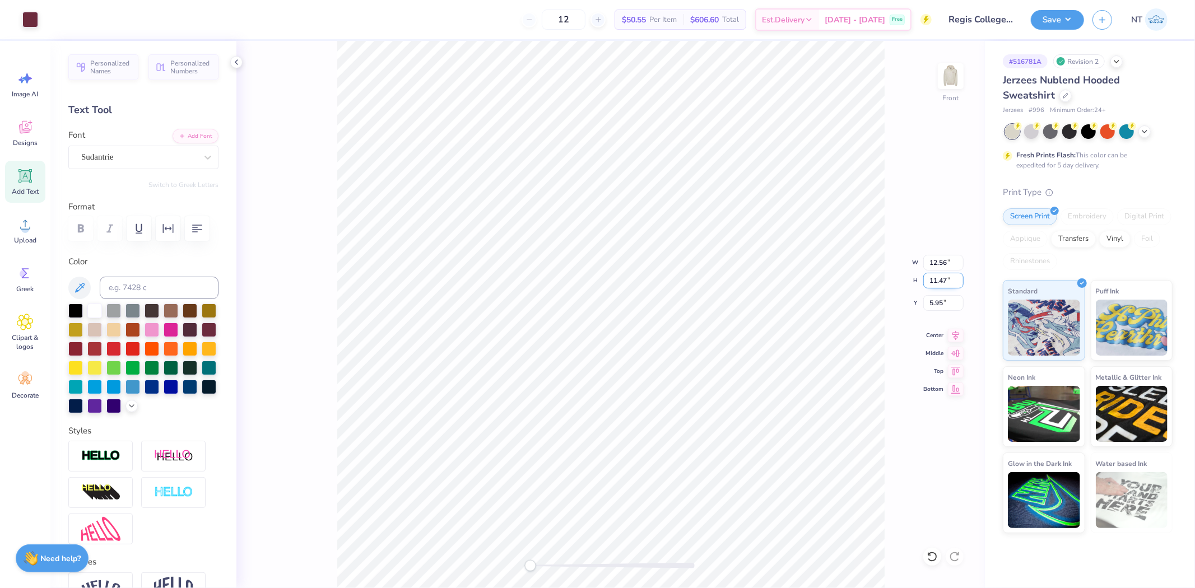
type input "11.46"
type input "5.96"
click at [958, 266] on input "12.54" at bounding box center [944, 263] width 40 height 16
click at [949, 280] on input "11.46" at bounding box center [944, 281] width 40 height 16
type input "12.53"
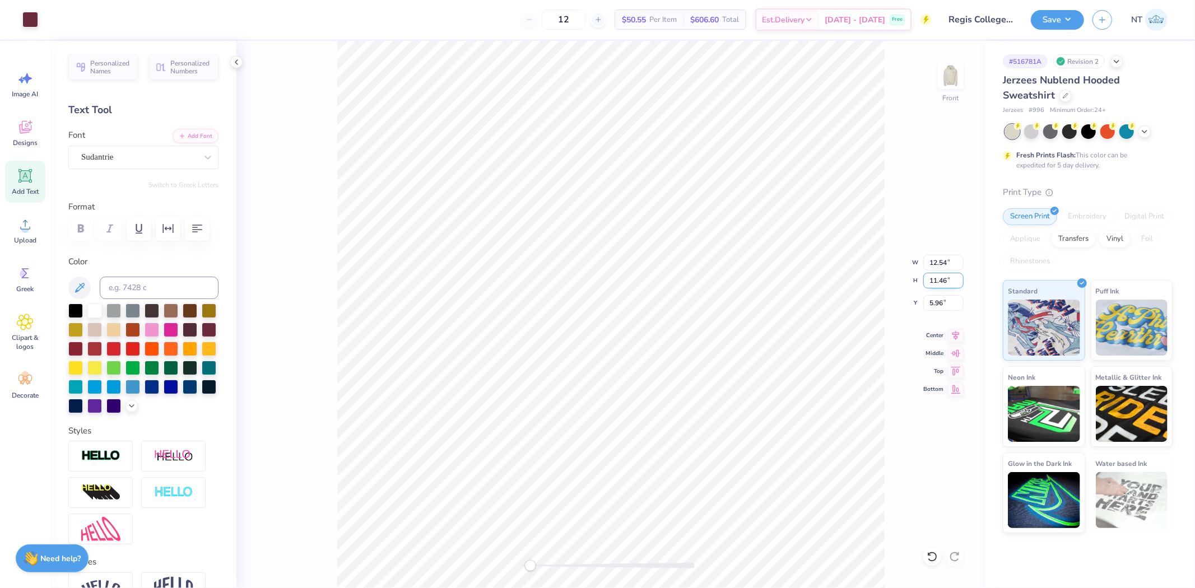
type input "11.45"
type input "12.52"
click at [961, 267] on input "12.52" at bounding box center [944, 263] width 40 height 16
click at [948, 283] on input "11.45" at bounding box center [944, 281] width 40 height 16
type input "11.44"
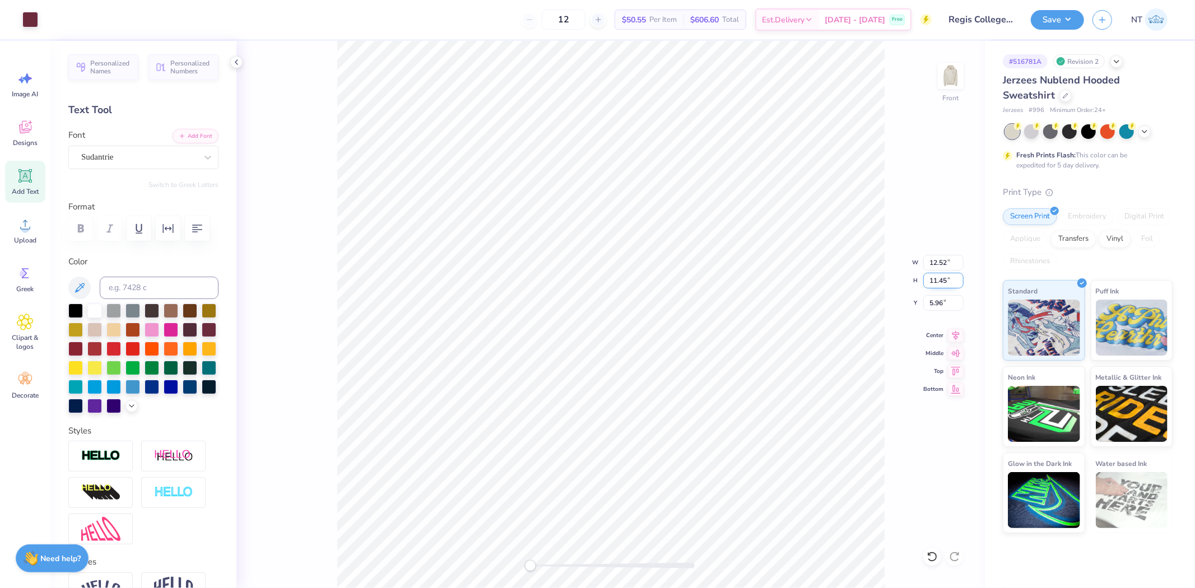
type input "5.97"
click at [957, 265] on input "12.51" at bounding box center [944, 263] width 40 height 16
click at [962, 267] on input "12.5" at bounding box center [944, 263] width 40 height 16
click at [952, 279] on input "11.44" at bounding box center [944, 281] width 40 height 16
type input "12.49"
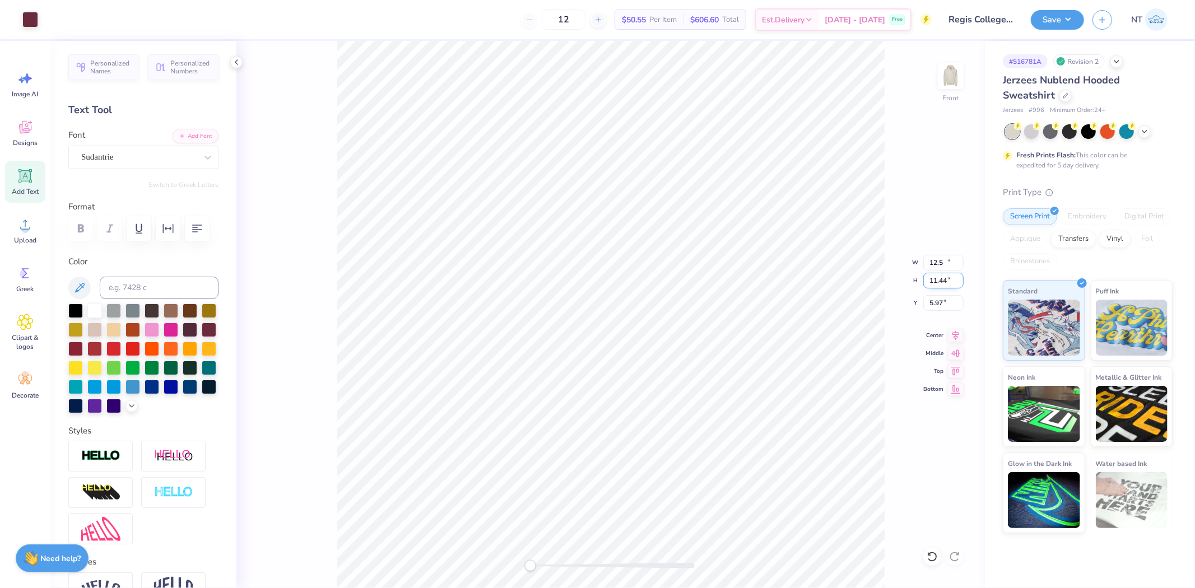
type input "11.43"
click at [939, 301] on input "5.98" at bounding box center [944, 303] width 40 height 16
type input "6.00"
click at [951, 335] on icon at bounding box center [956, 333] width 16 height 13
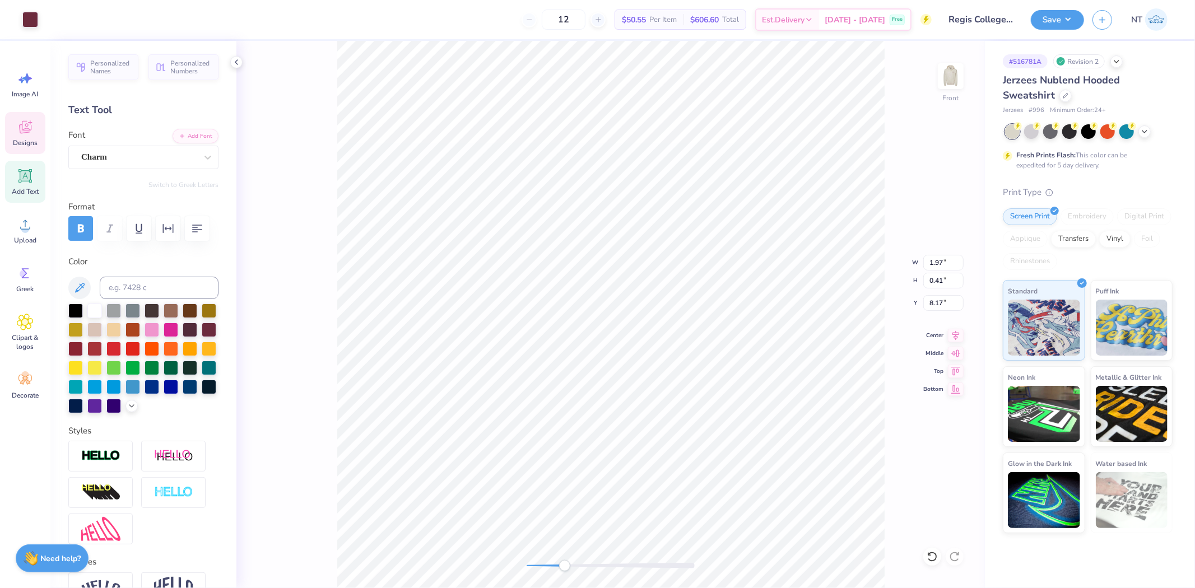
type input "1.97"
type input "0.41"
type input "8.17"
type input "9.04"
type input "2.14"
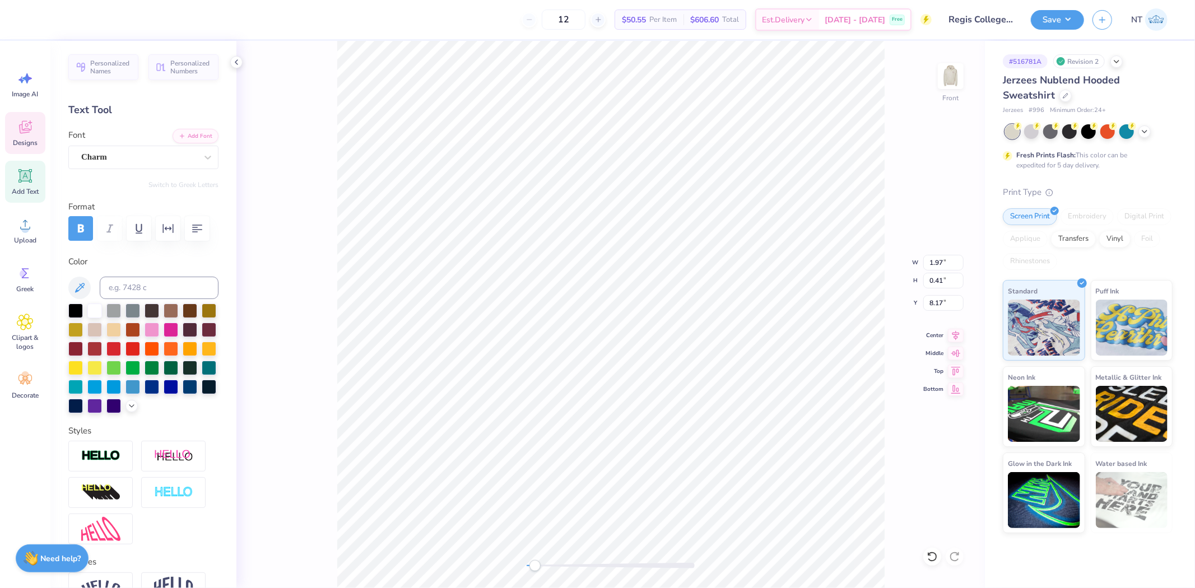
type input "6.00"
drag, startPoint x: 1056, startPoint y: 12, endPoint x: 1072, endPoint y: 18, distance: 17.1
click at [1057, 12] on button "Save" at bounding box center [1057, 18] width 53 height 20
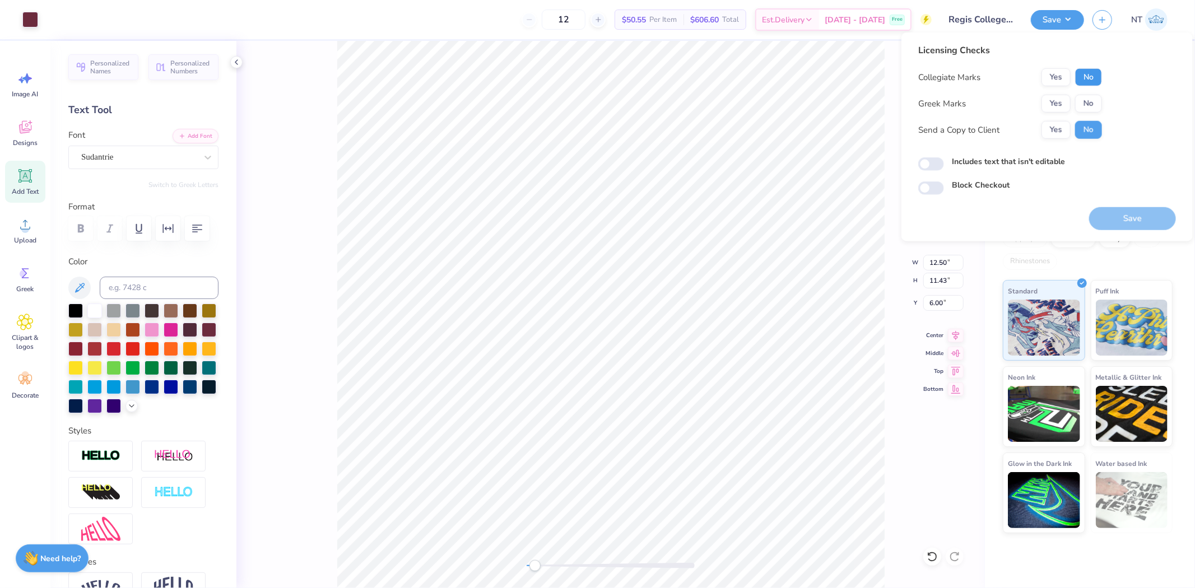
click at [1082, 68] on button "No" at bounding box center [1089, 77] width 27 height 18
click at [1086, 98] on button "No" at bounding box center [1089, 104] width 27 height 18
click at [1117, 219] on button "Save" at bounding box center [1133, 218] width 87 height 23
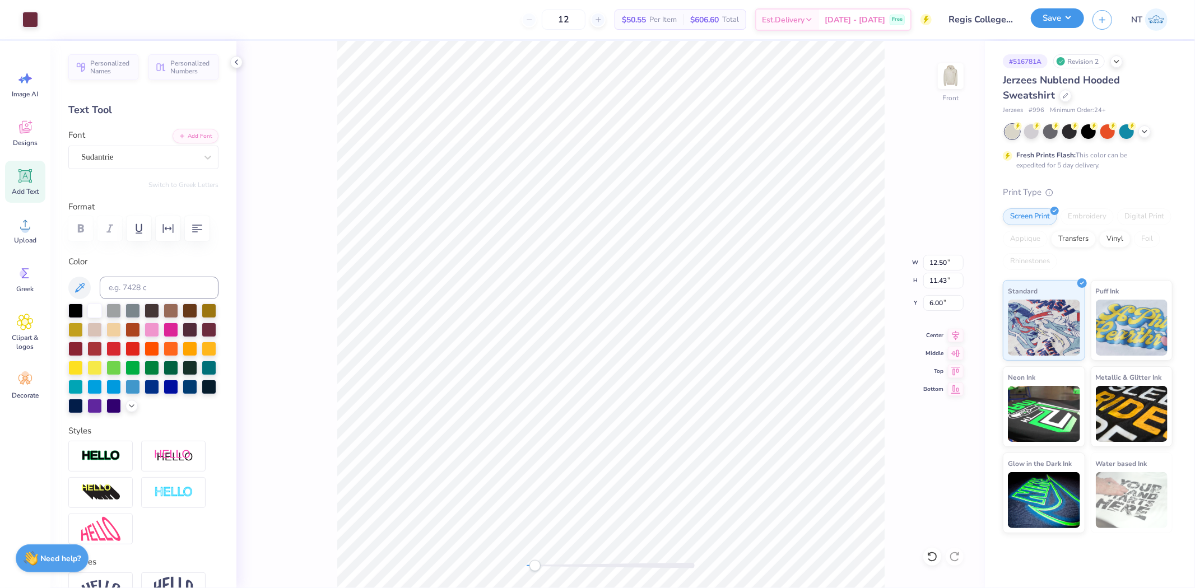
click at [1074, 28] on button "Save" at bounding box center [1057, 18] width 53 height 20
